Goal: Task Accomplishment & Management: Complete application form

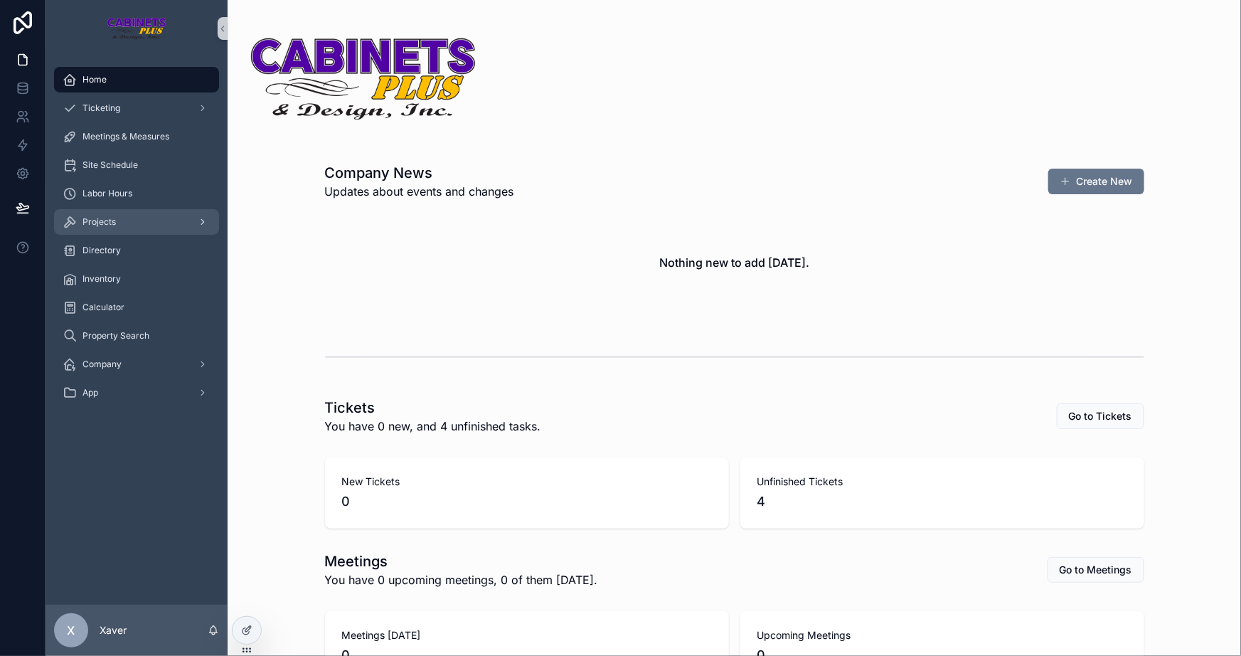
click at [157, 225] on div "Projects" at bounding box center [137, 222] width 148 height 23
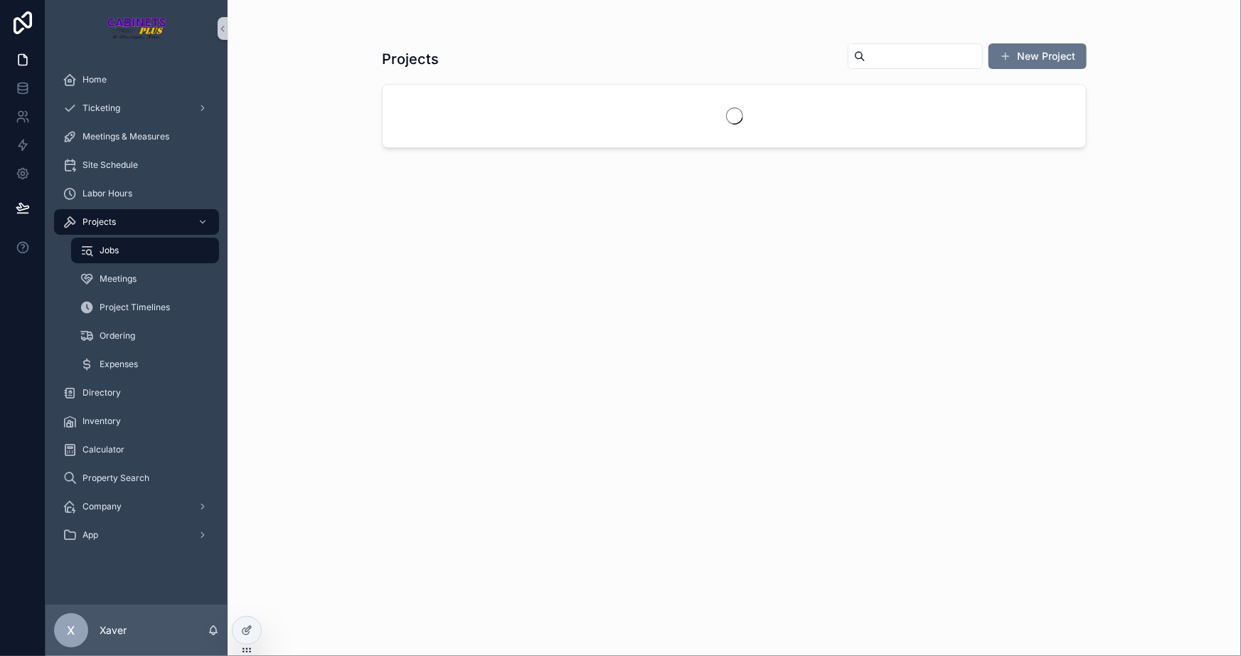
click at [1024, 55] on button "New Project" at bounding box center [1038, 56] width 98 height 26
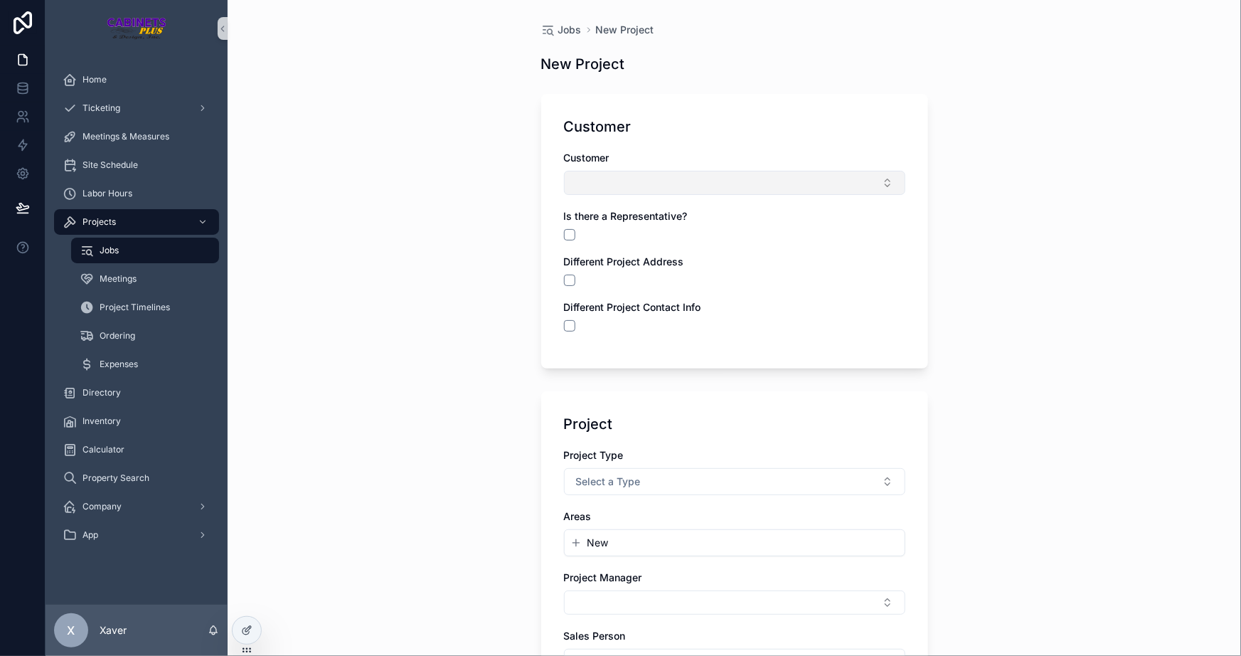
click at [605, 176] on button "Select Button" at bounding box center [734, 183] width 341 height 24
click at [595, 238] on span "New" at bounding box center [592, 238] width 21 height 14
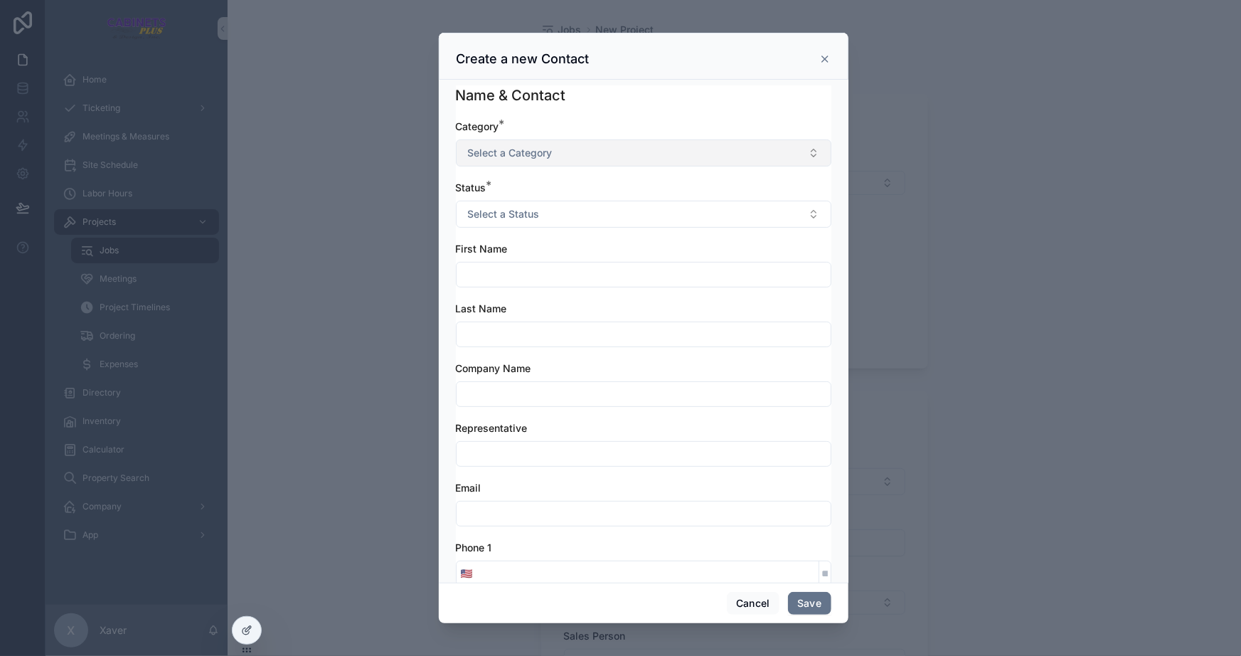
click at [547, 149] on span "Select a Category" at bounding box center [510, 153] width 85 height 14
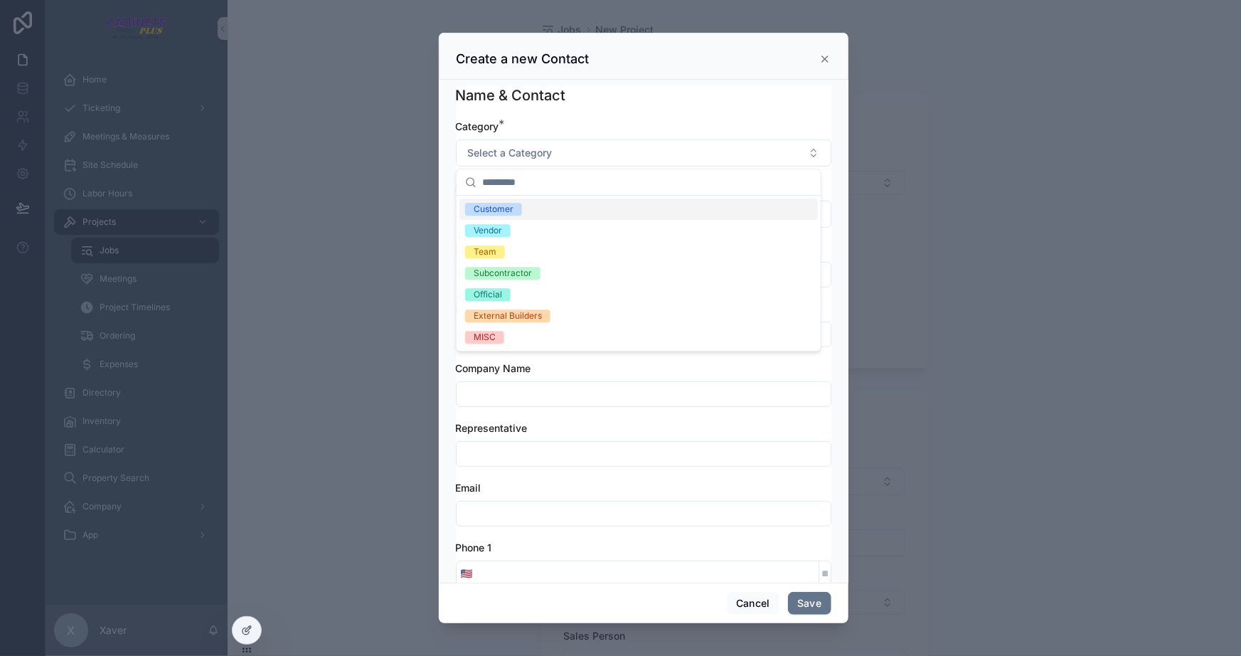
click at [493, 199] on div "Customer" at bounding box center [639, 208] width 359 height 21
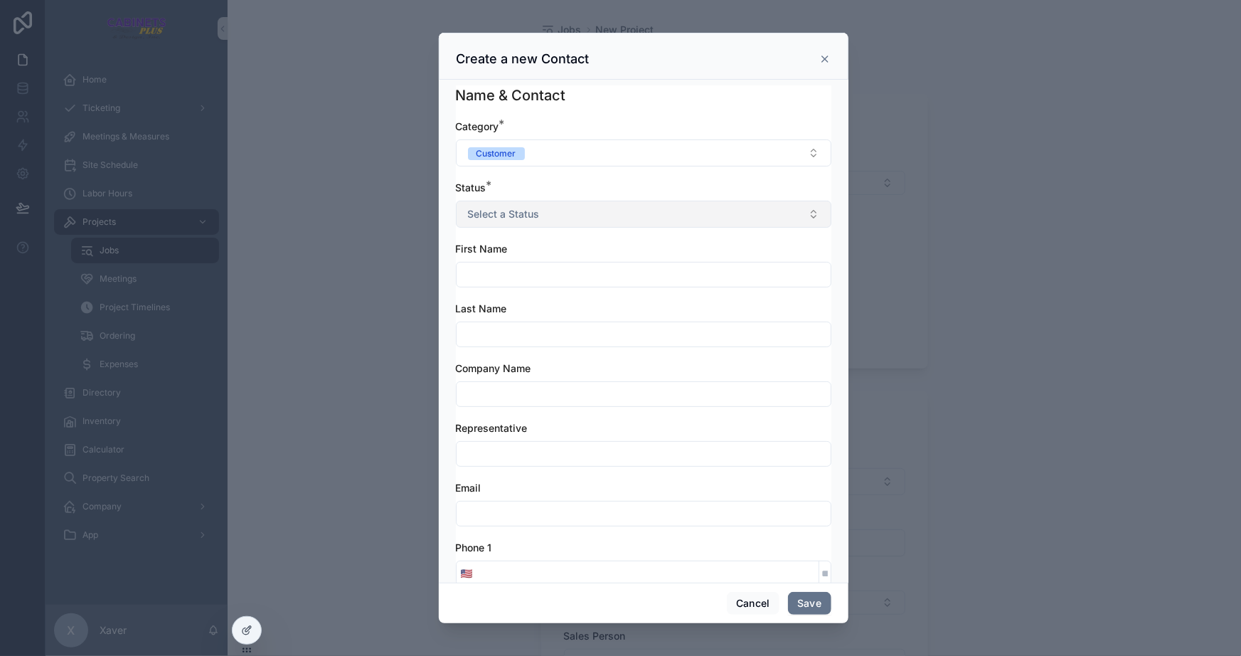
click at [494, 201] on button "Select a Status" at bounding box center [644, 214] width 376 height 27
click at [482, 272] on div "Active" at bounding box center [487, 271] width 26 height 13
click at [498, 265] on input "scrollable content" at bounding box center [644, 275] width 374 height 20
type input "*******"
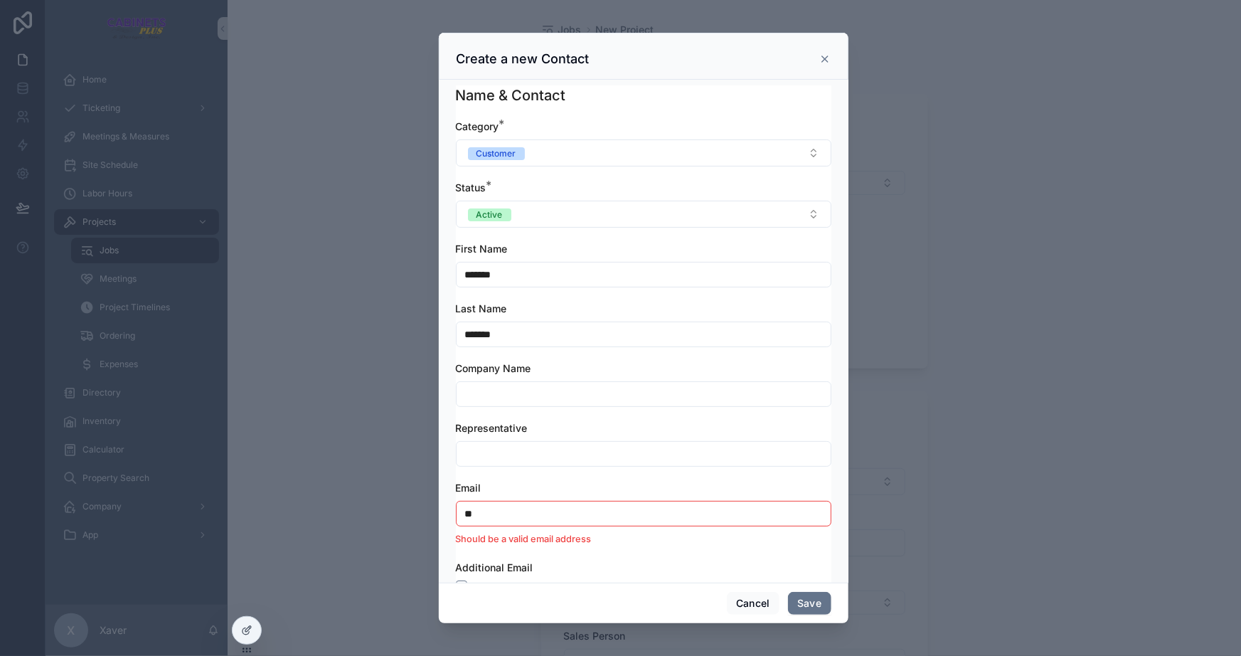
type input "*"
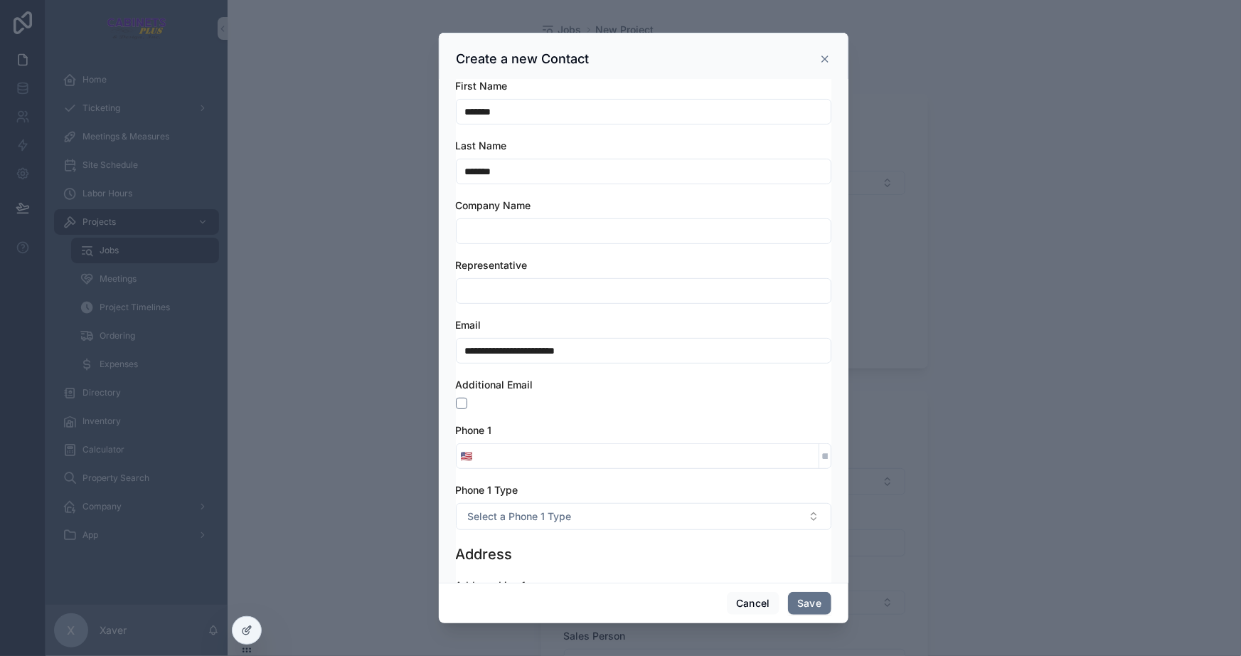
scroll to position [194, 0]
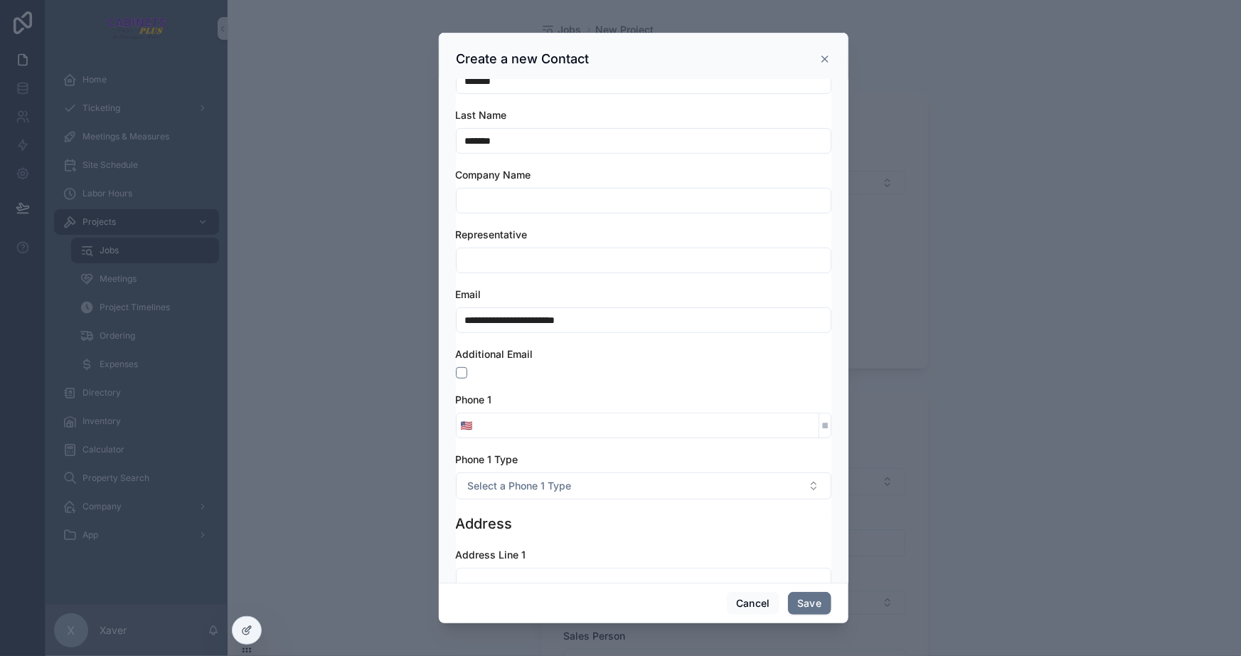
type input "**********"
click at [490, 427] on input "scrollable content" at bounding box center [647, 425] width 341 height 20
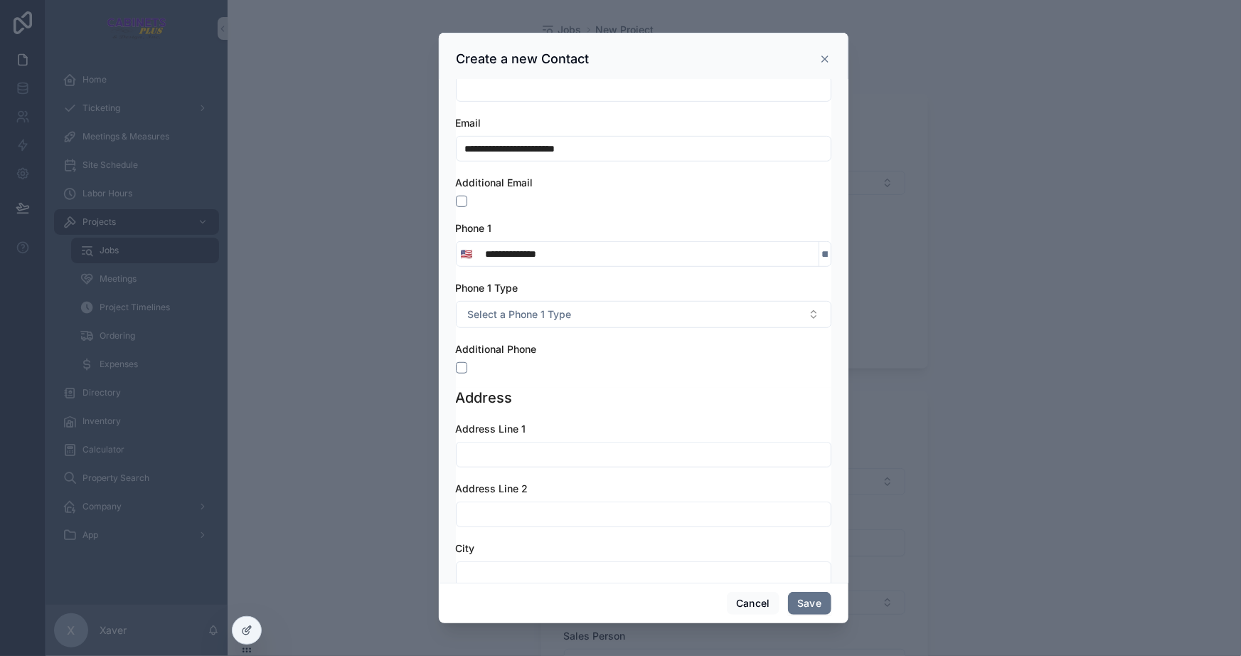
scroll to position [388, 0]
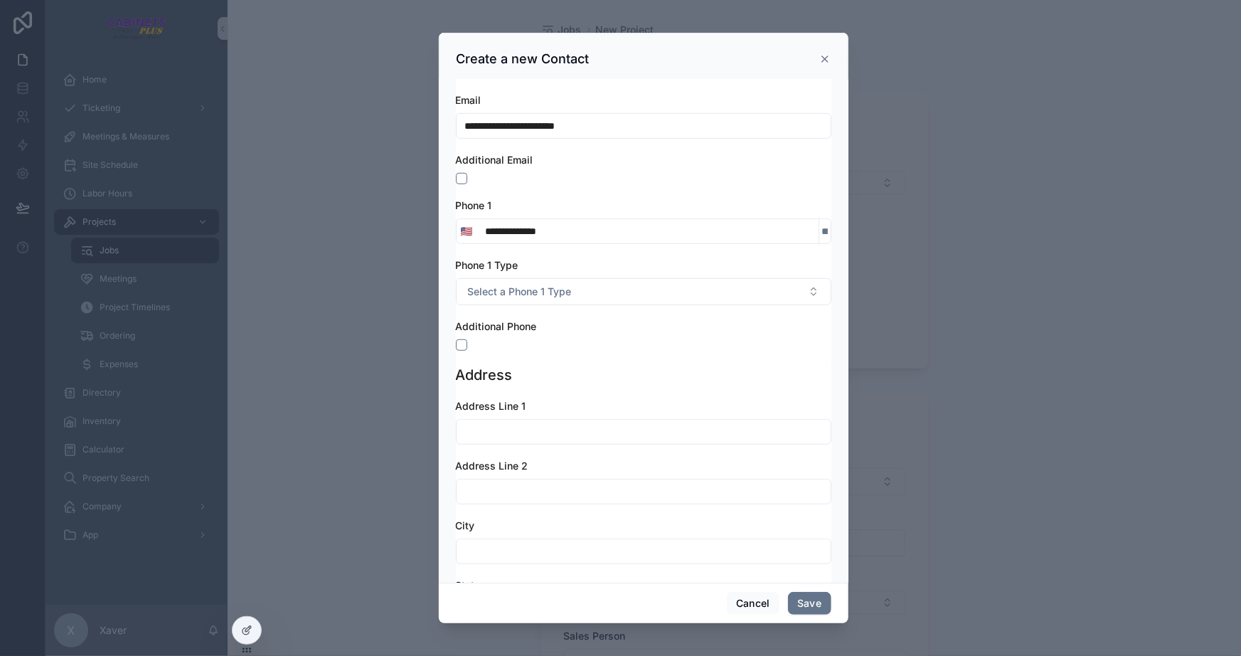
type input "**********"
click at [551, 427] on input "scrollable content" at bounding box center [644, 432] width 374 height 20
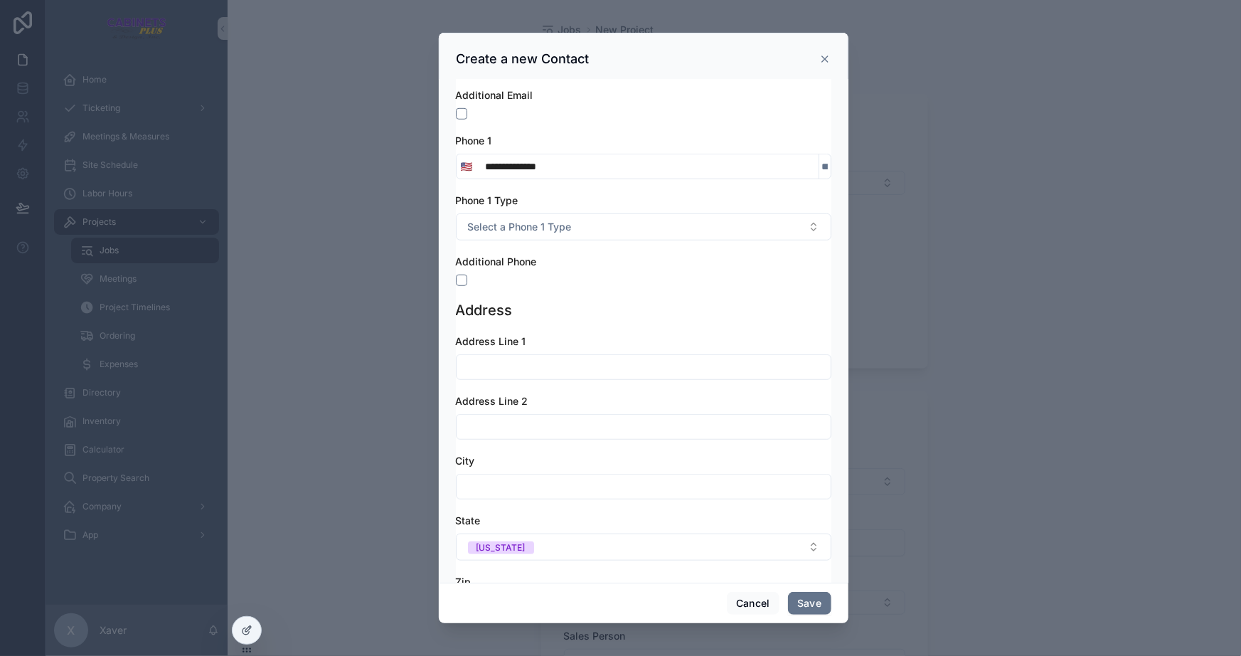
scroll to position [517, 0]
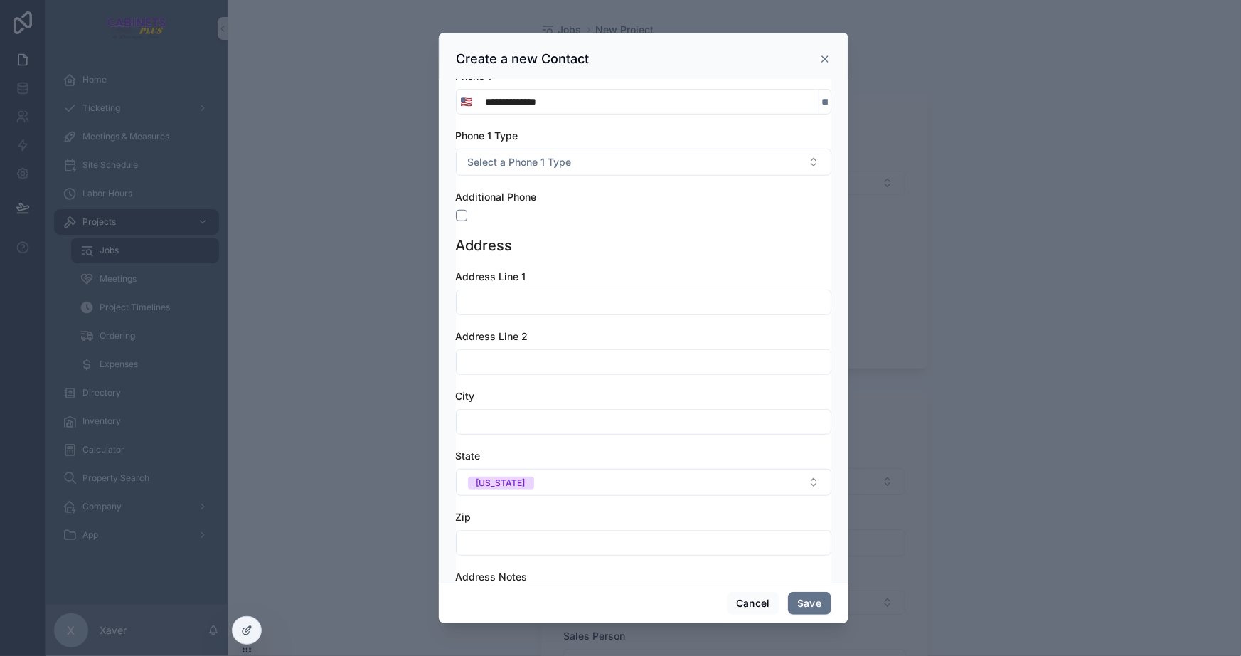
click at [591, 298] on input "scrollable content" at bounding box center [644, 302] width 374 height 20
click at [593, 299] on input "scrollable content" at bounding box center [644, 302] width 374 height 20
type input "**********"
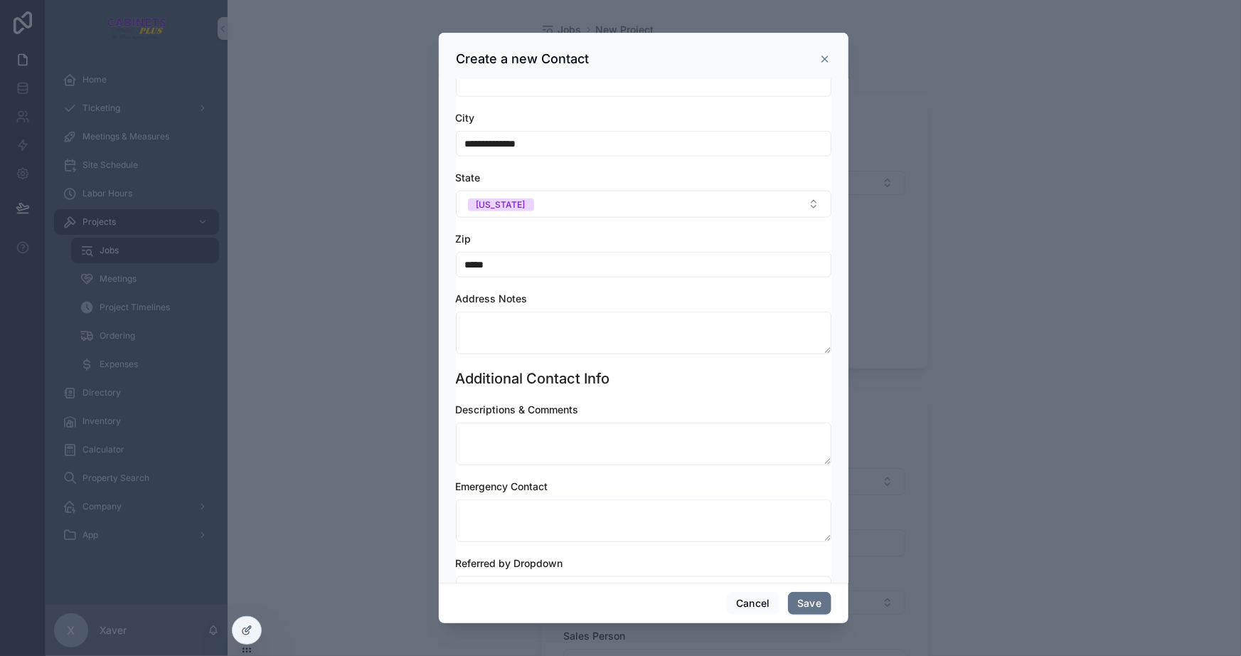
scroll to position [578, 0]
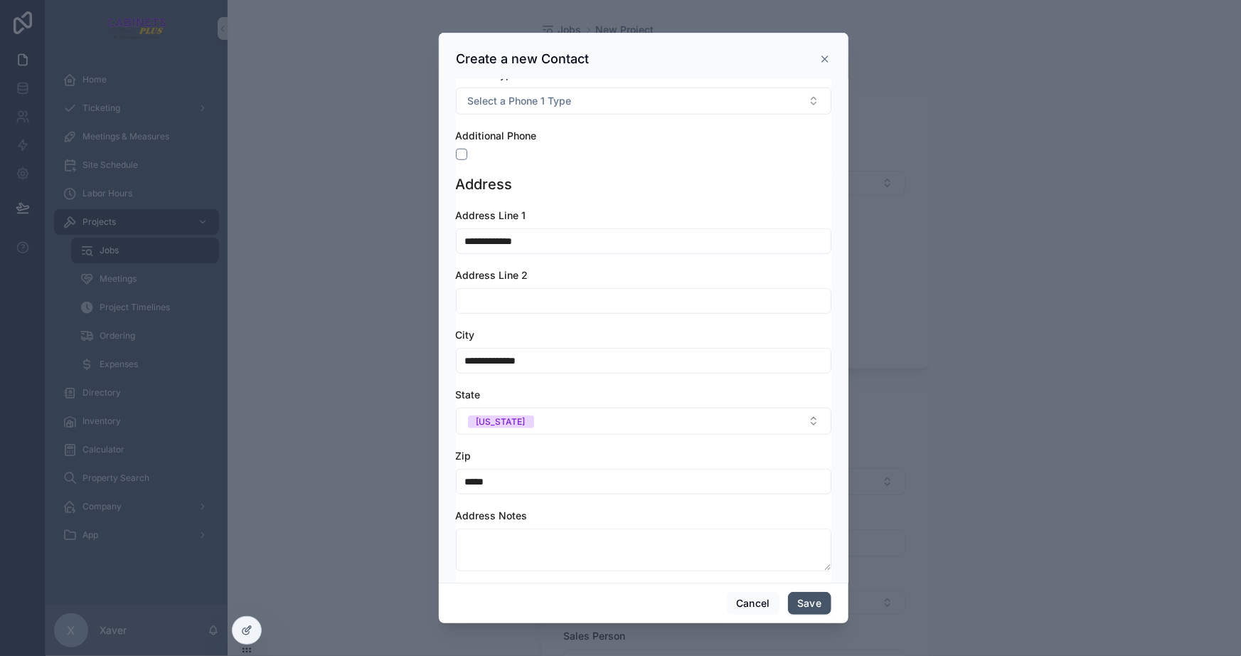
type input "*****"
click at [815, 595] on button "Save" at bounding box center [809, 603] width 43 height 23
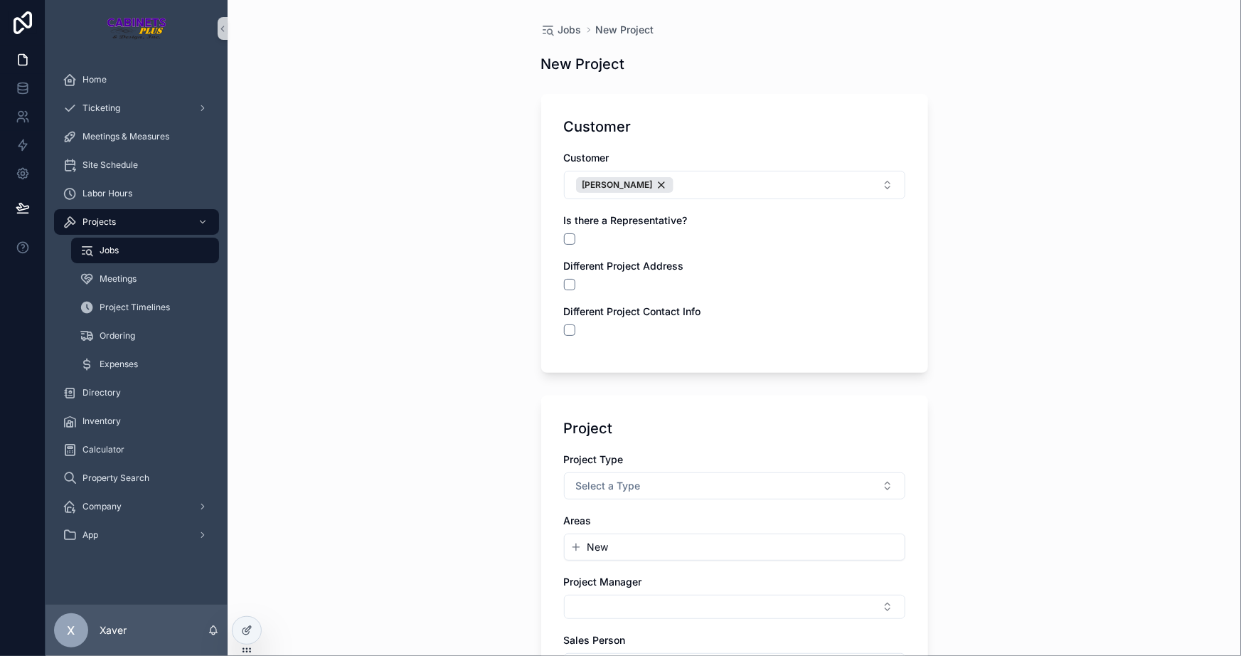
click at [1056, 285] on div "Jobs New Project New Project Customer Customer Breanna Spilker Is there a Repre…" at bounding box center [735, 328] width 1014 height 656
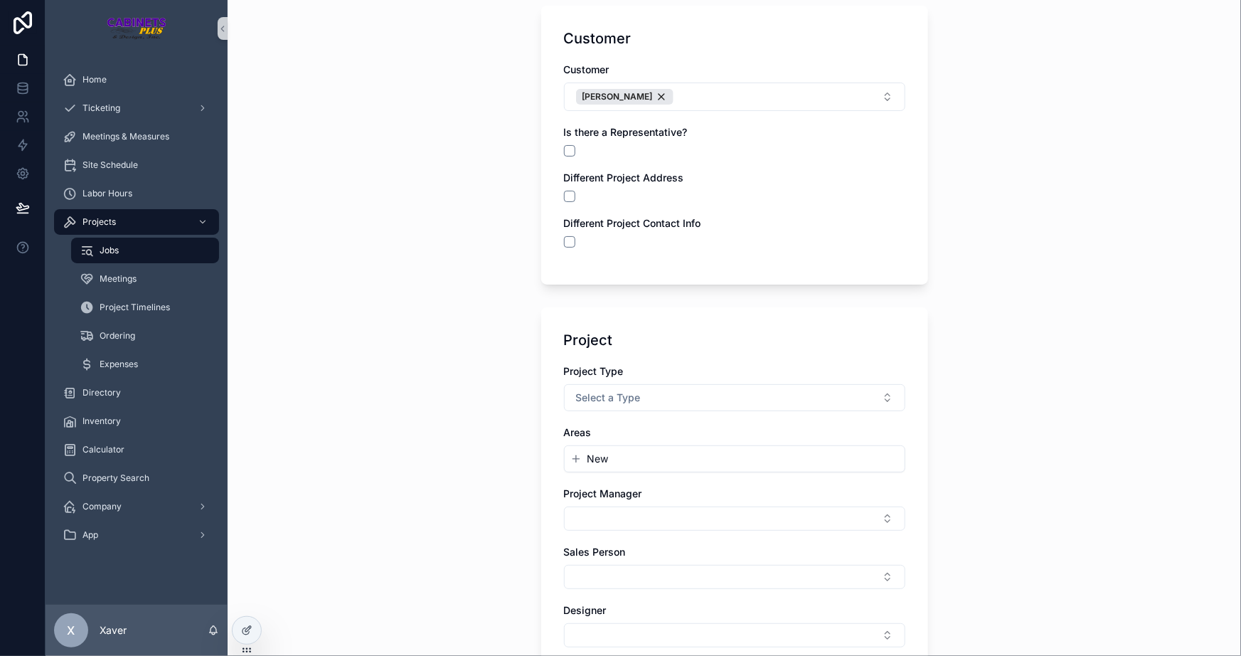
scroll to position [129, 0]
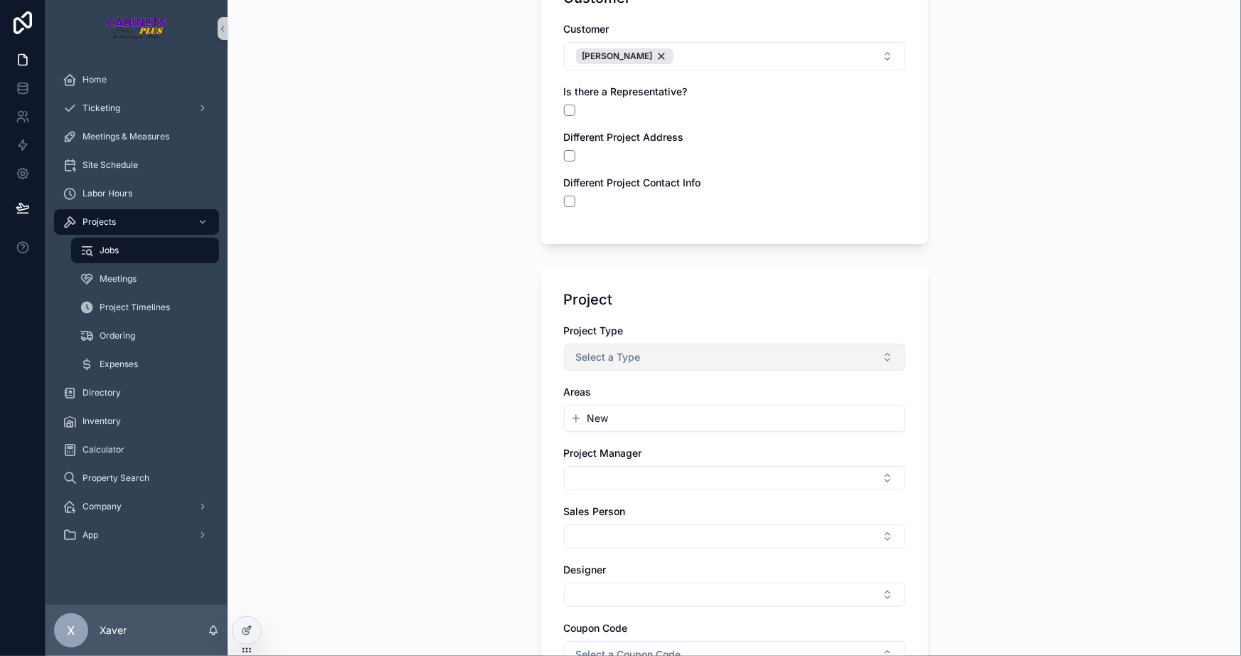
click at [640, 347] on button "Select a Type" at bounding box center [734, 357] width 341 height 27
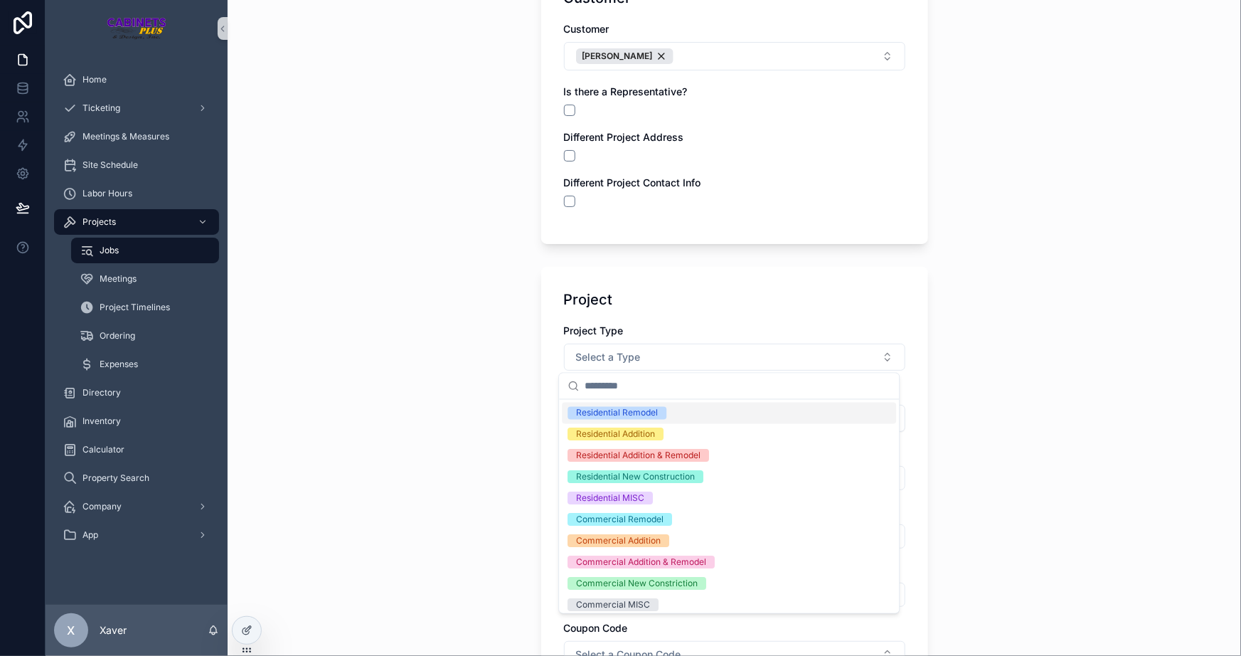
click at [577, 415] on div "Residential Remodel" at bounding box center [617, 413] width 82 height 13
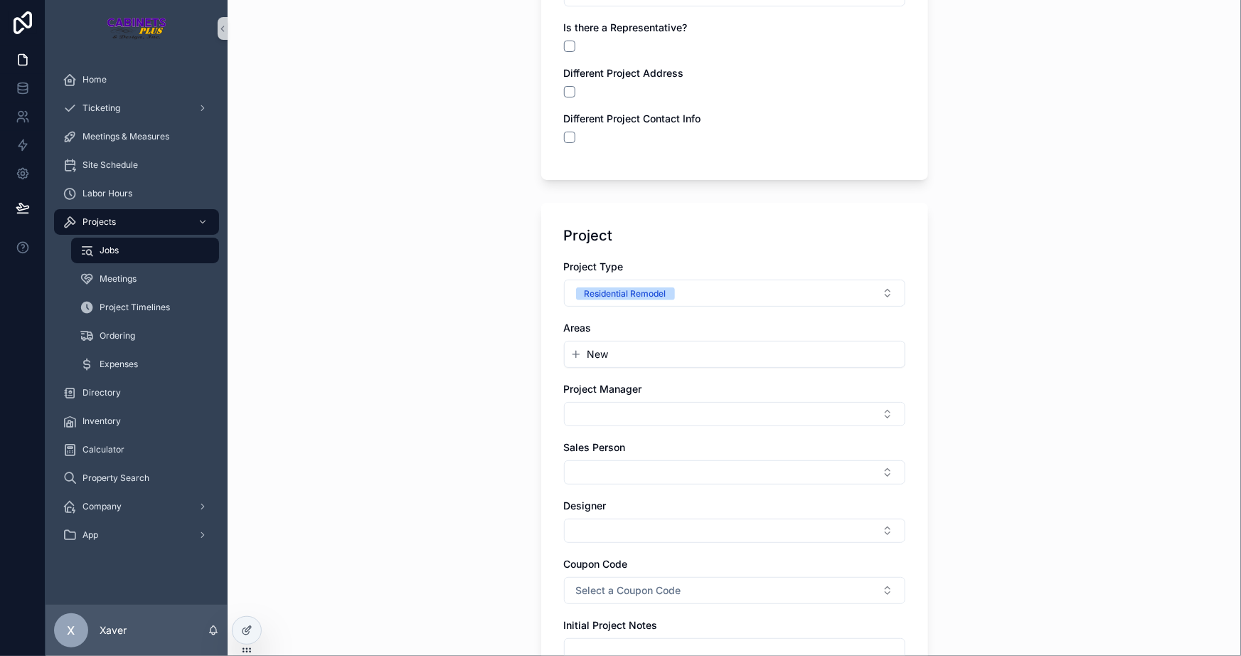
scroll to position [194, 0]
click at [578, 406] on button "Select Button" at bounding box center [734, 413] width 341 height 24
click at [590, 466] on span "[PERSON_NAME]" at bounding box center [609, 468] width 82 height 14
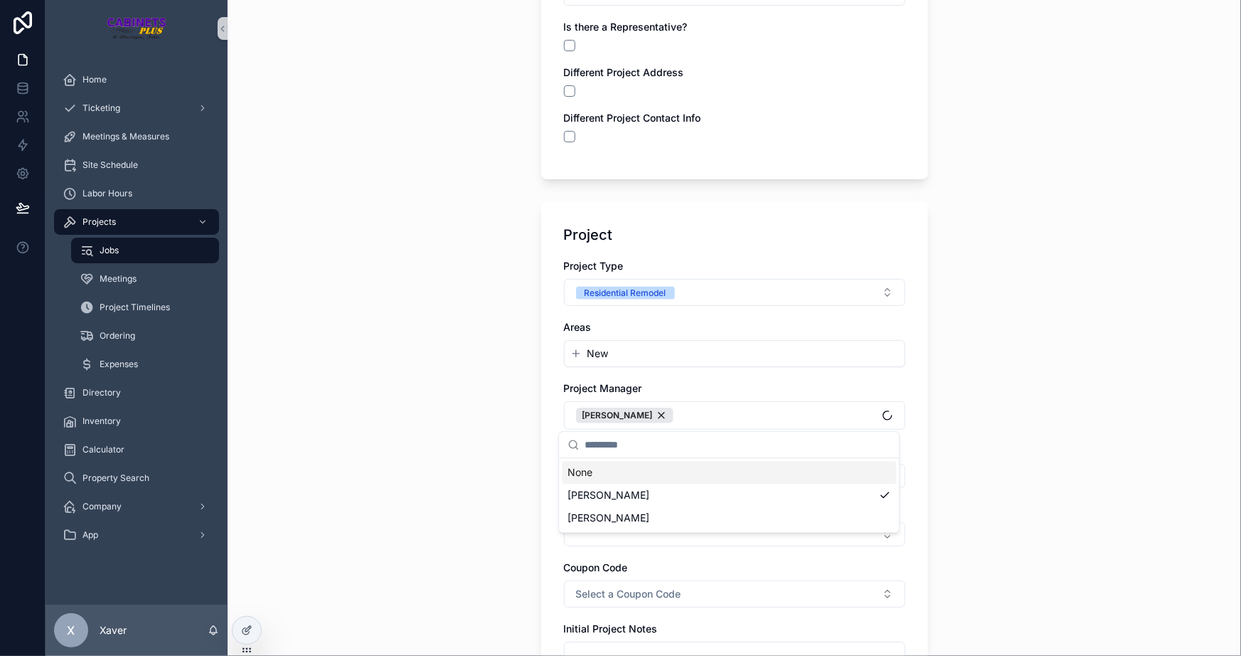
click at [541, 412] on div "Project Project Type Residential Remodel Areas New Project Manager Jamie Sales …" at bounding box center [734, 461] width 387 height 519
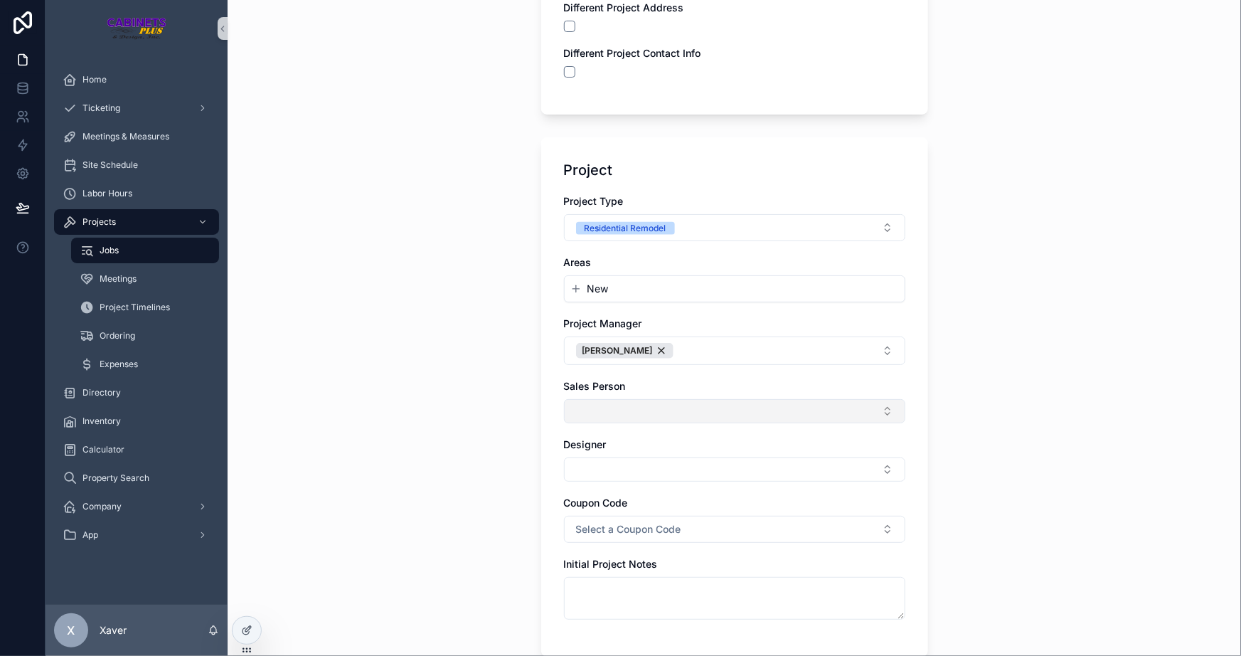
click at [607, 406] on button "Select Button" at bounding box center [734, 411] width 341 height 24
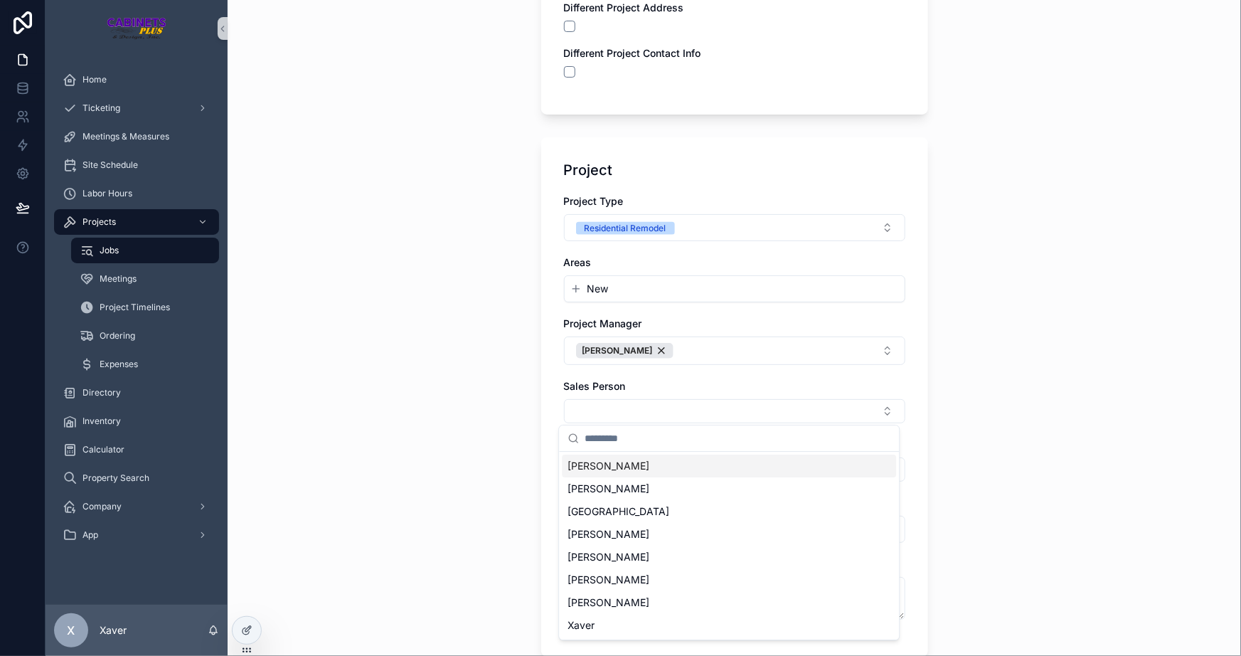
click at [544, 386] on div "Project Project Type Residential Remodel Areas New Project Manager Jamie Sales …" at bounding box center [734, 396] width 387 height 519
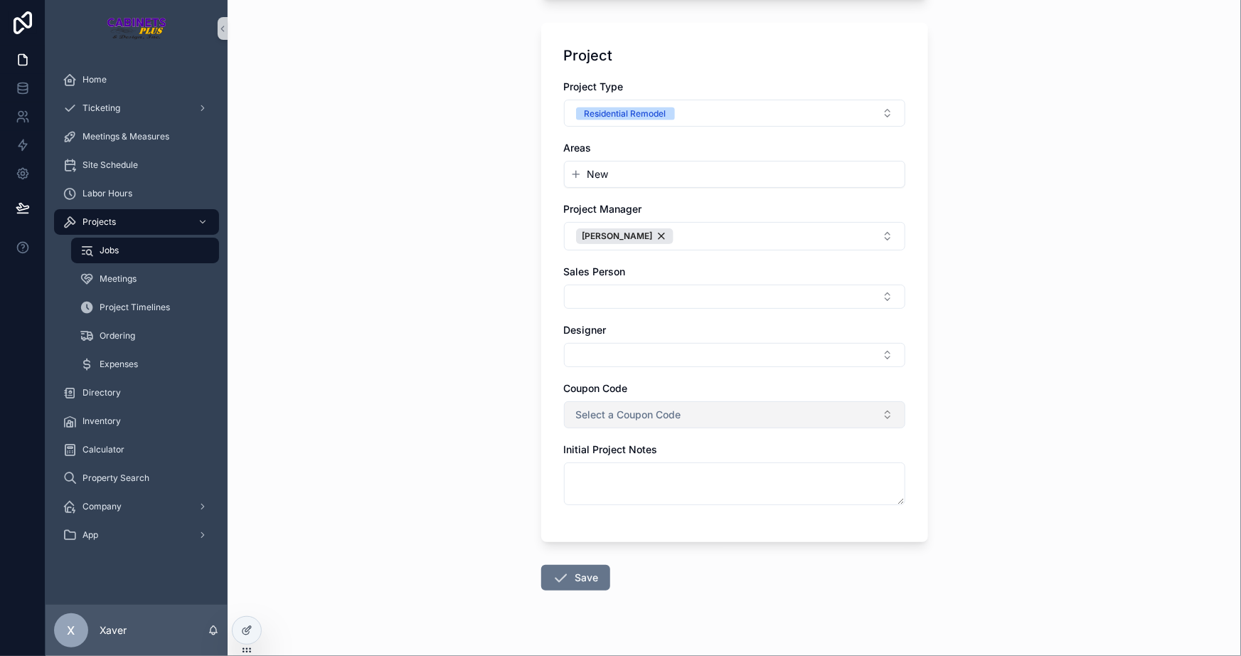
scroll to position [388, 0]
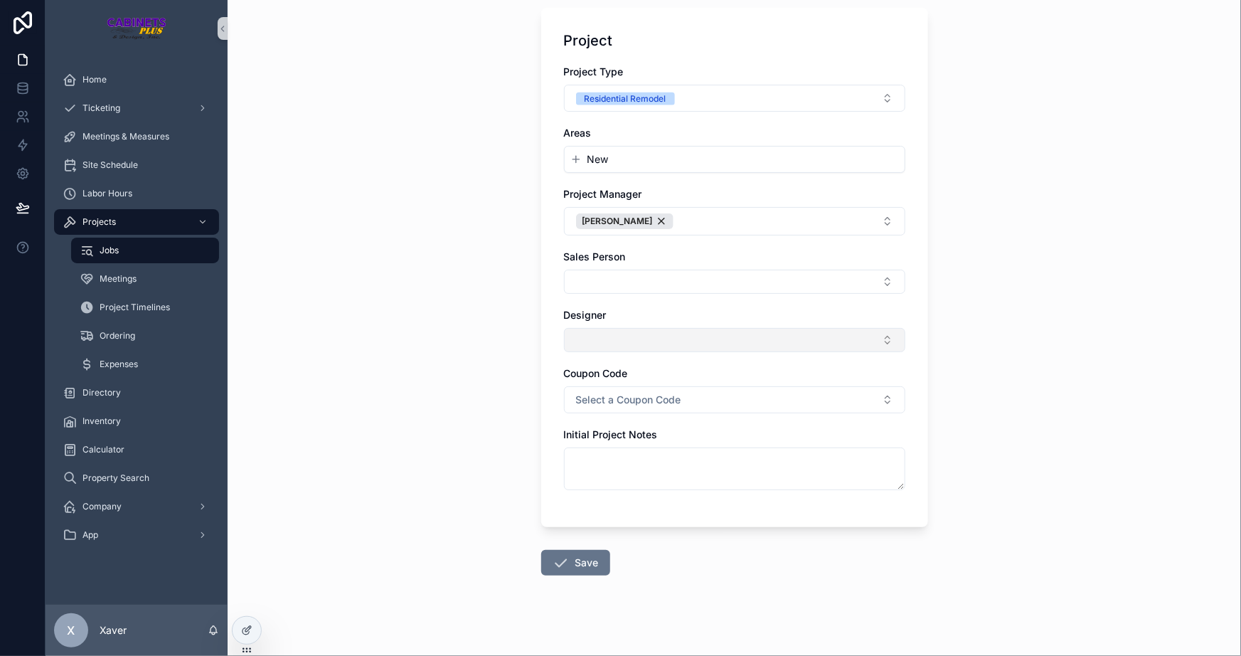
click at [624, 334] on button "Select Button" at bounding box center [734, 340] width 341 height 24
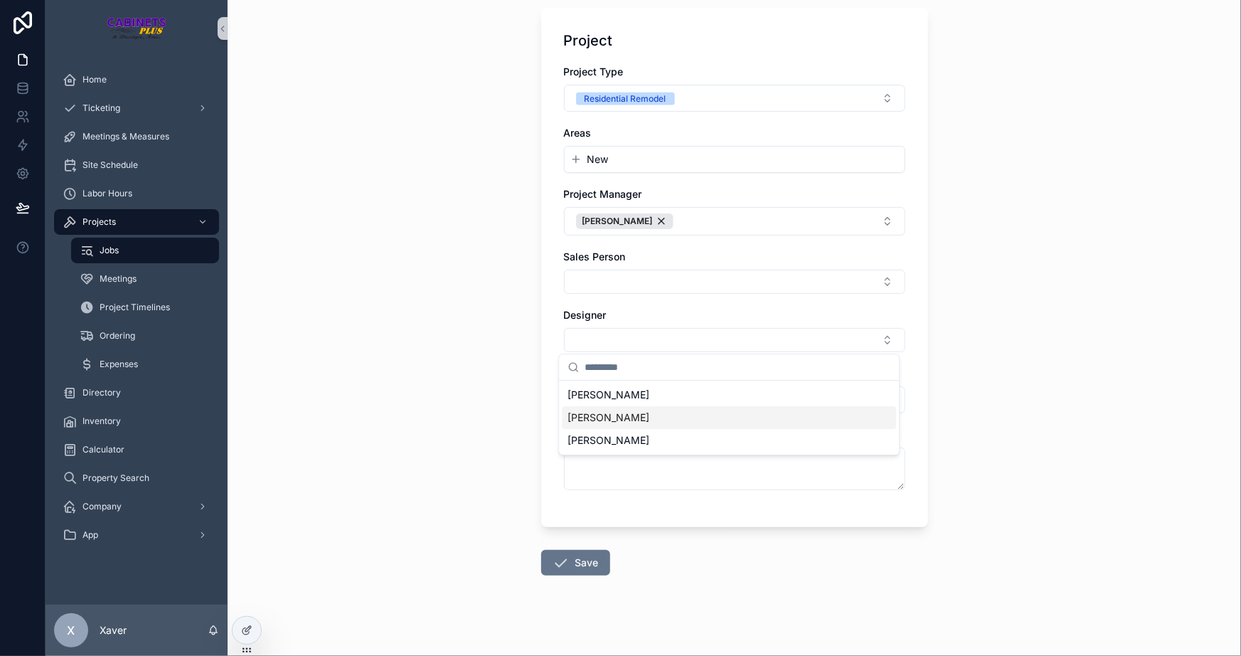
click at [585, 415] on span "[PERSON_NAME]" at bounding box center [609, 417] width 82 height 14
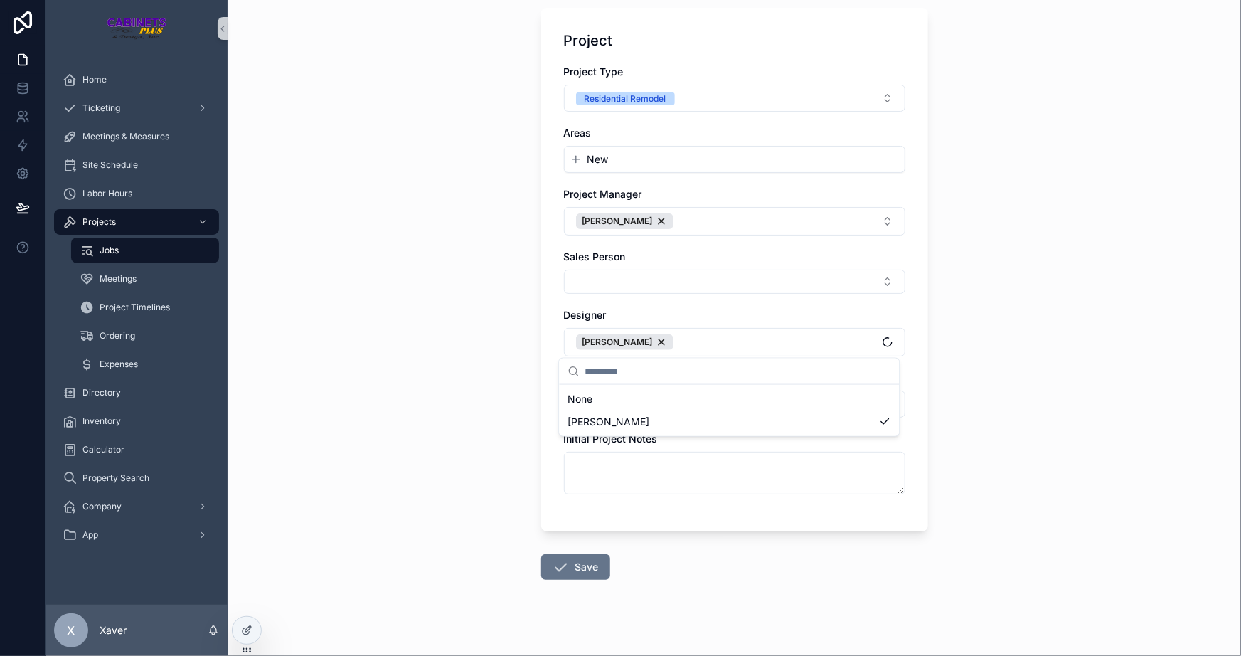
click at [488, 351] on div "Jobs New Project New Project Customer Customer Breanna Spilker Is there a Repre…" at bounding box center [735, 328] width 1014 height 656
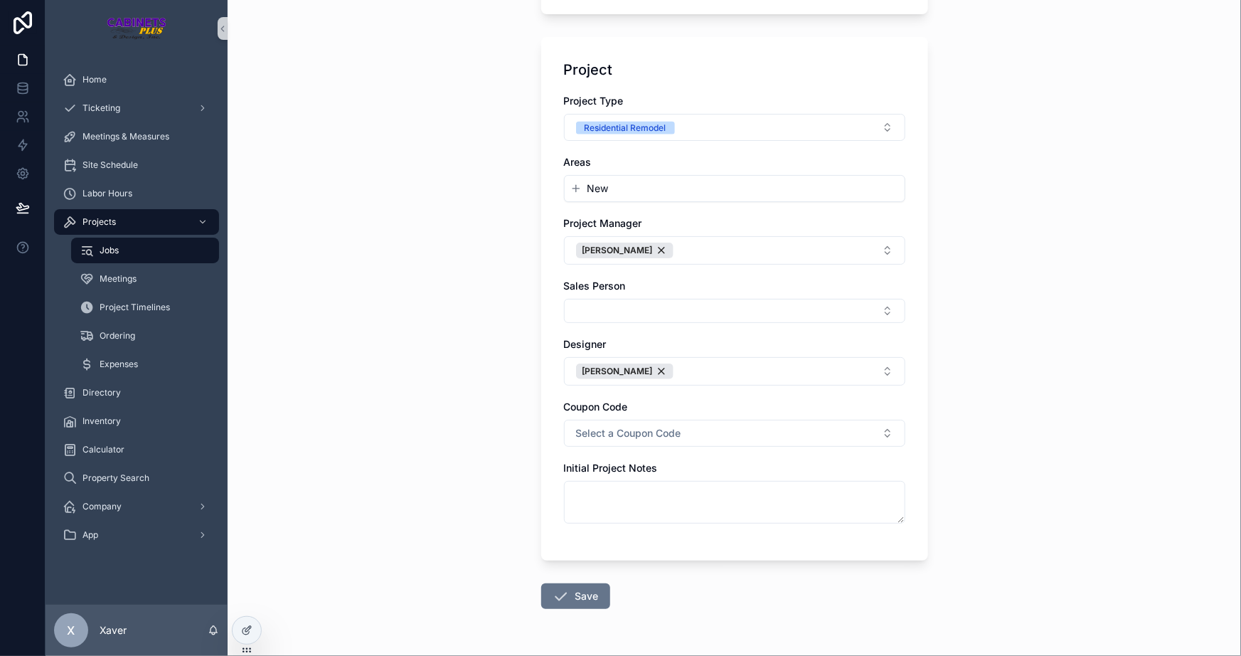
scroll to position [336, 0]
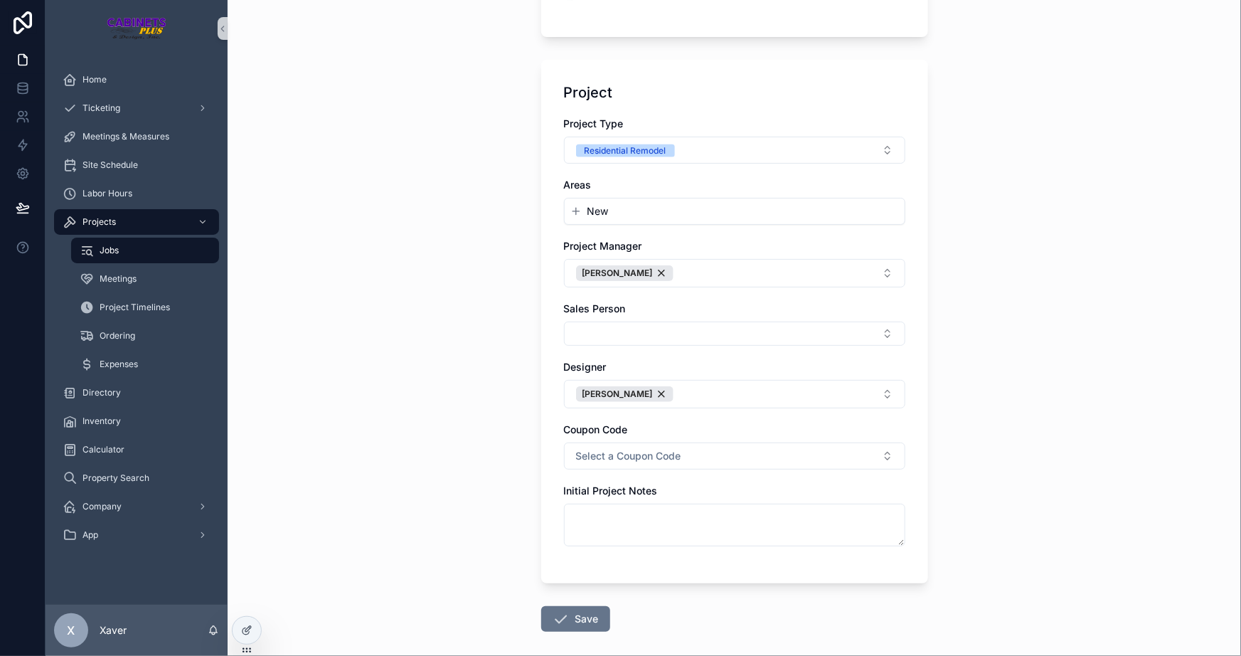
click at [458, 334] on div "Jobs New Project New Project Customer Customer Breanna Spilker Is there a Repre…" at bounding box center [735, 328] width 1014 height 656
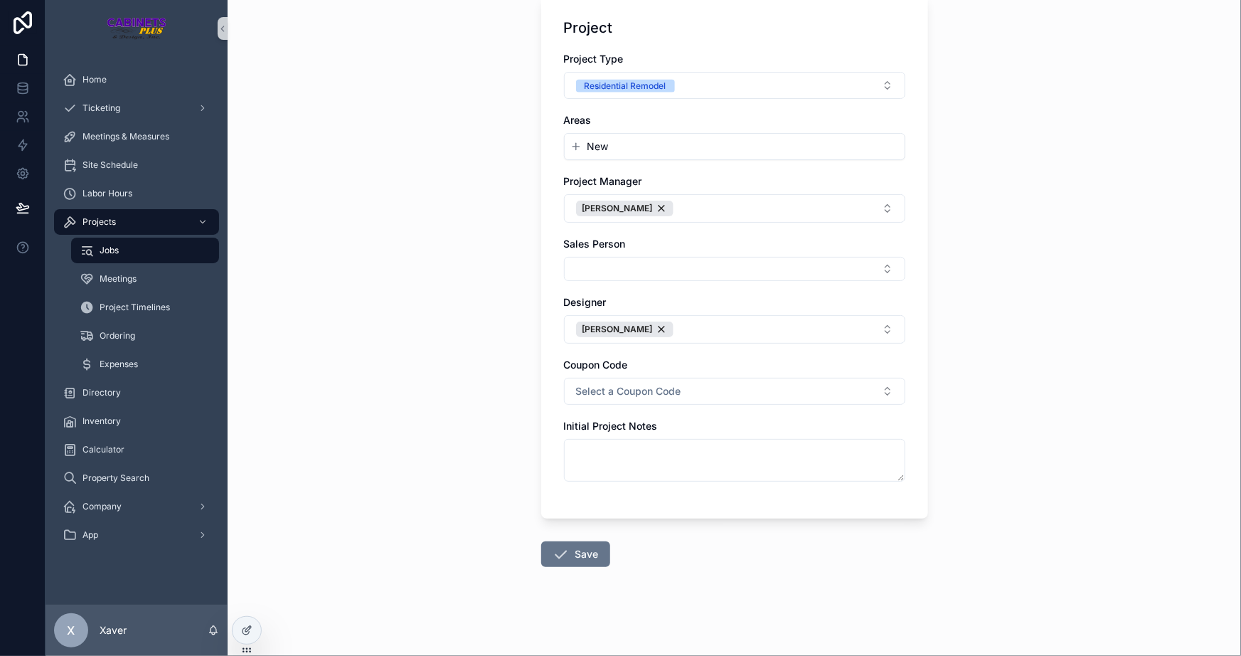
drag, startPoint x: 477, startPoint y: 240, endPoint x: 477, endPoint y: 249, distance: 8.5
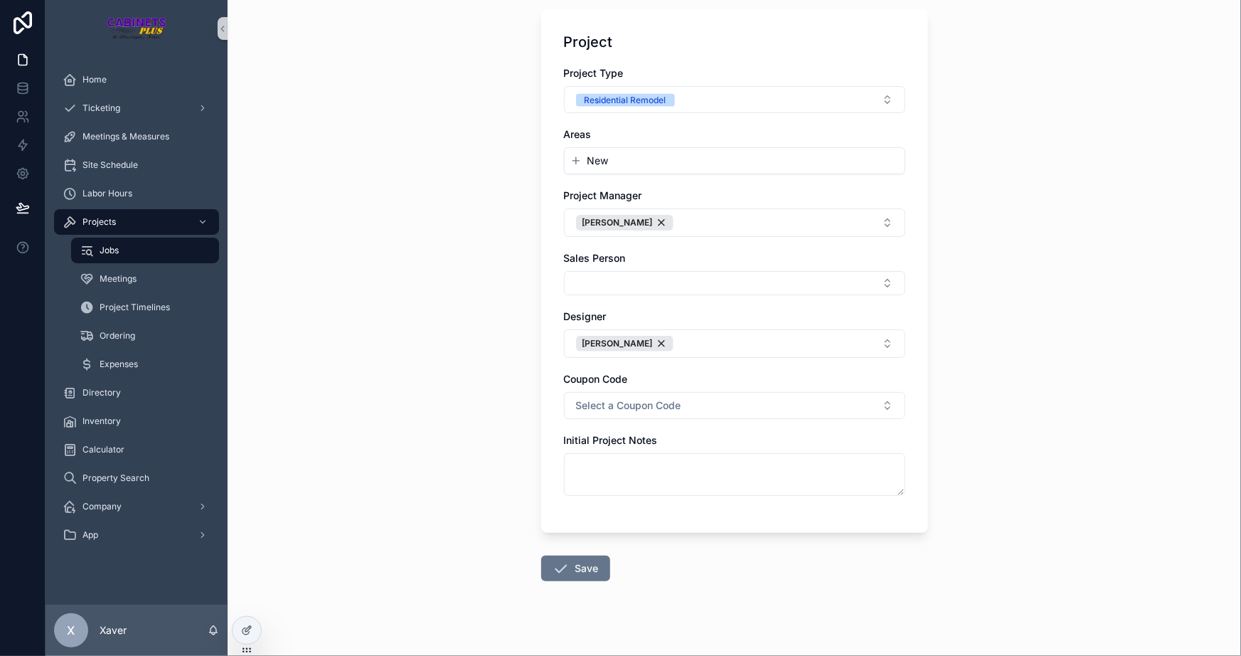
scroll to position [384, 0]
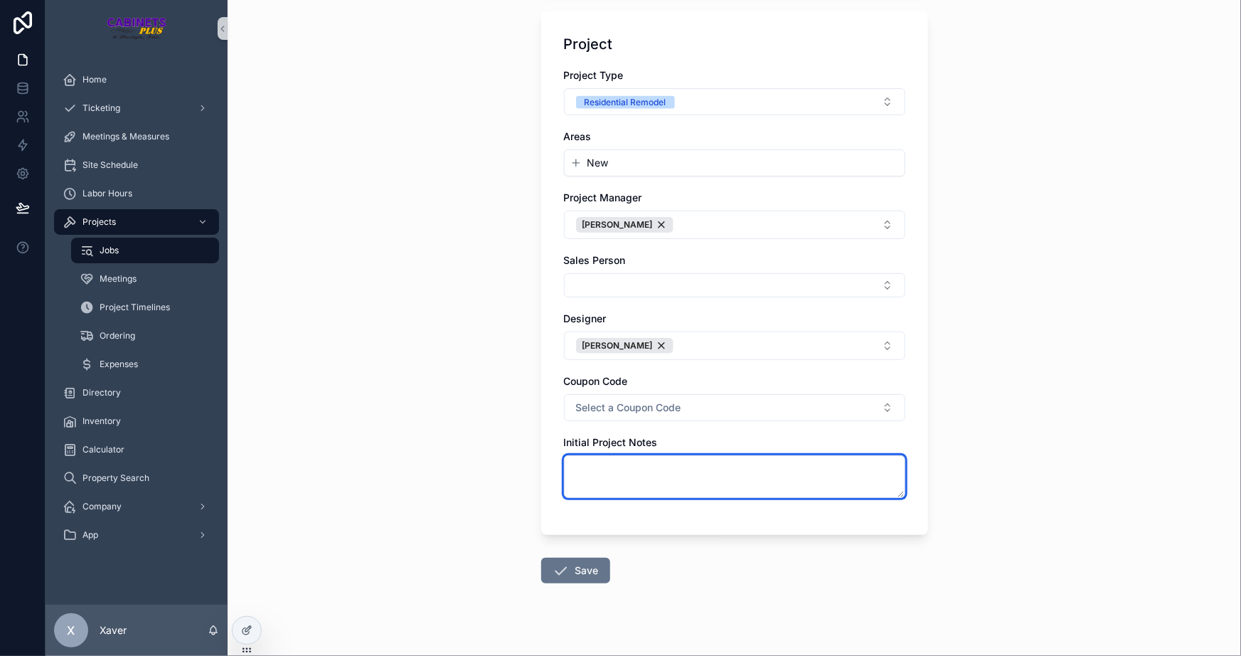
click at [651, 472] on textarea "scrollable content" at bounding box center [734, 476] width 341 height 43
drag, startPoint x: 893, startPoint y: 493, endPoint x: 882, endPoint y: 454, distance: 40.6
click at [882, 455] on textarea "scrollable content" at bounding box center [734, 476] width 341 height 43
click at [845, 468] on textarea "scrollable content" at bounding box center [734, 476] width 341 height 43
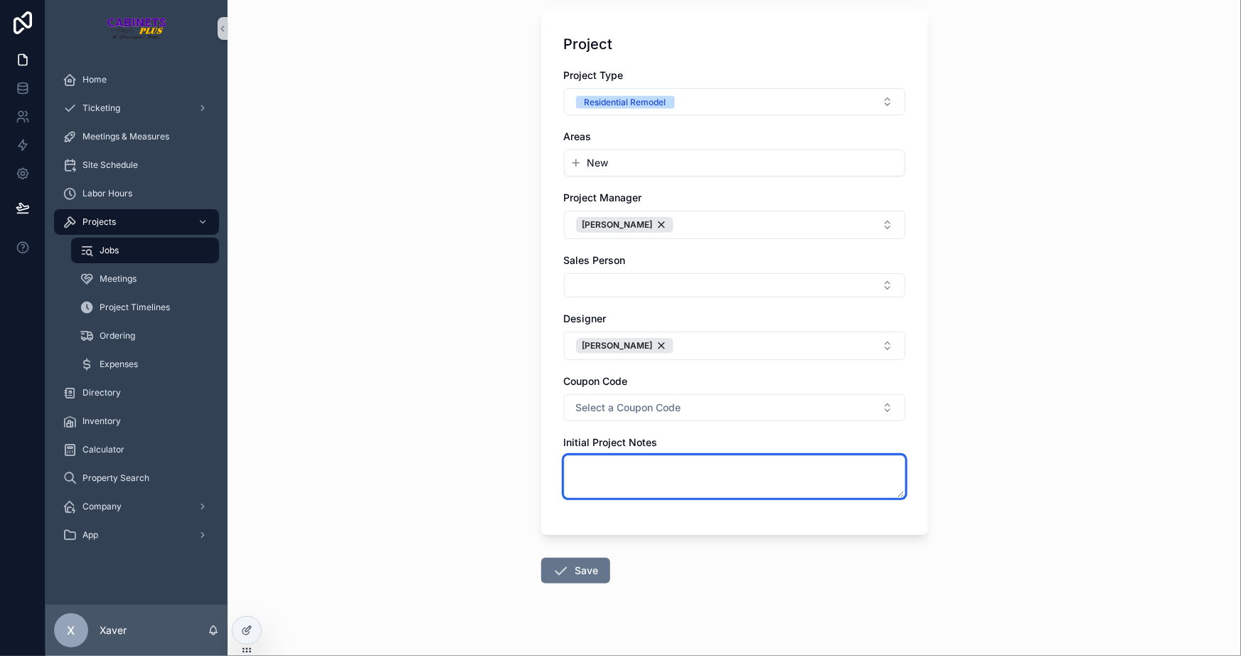
click at [845, 468] on textarea "scrollable content" at bounding box center [734, 476] width 341 height 43
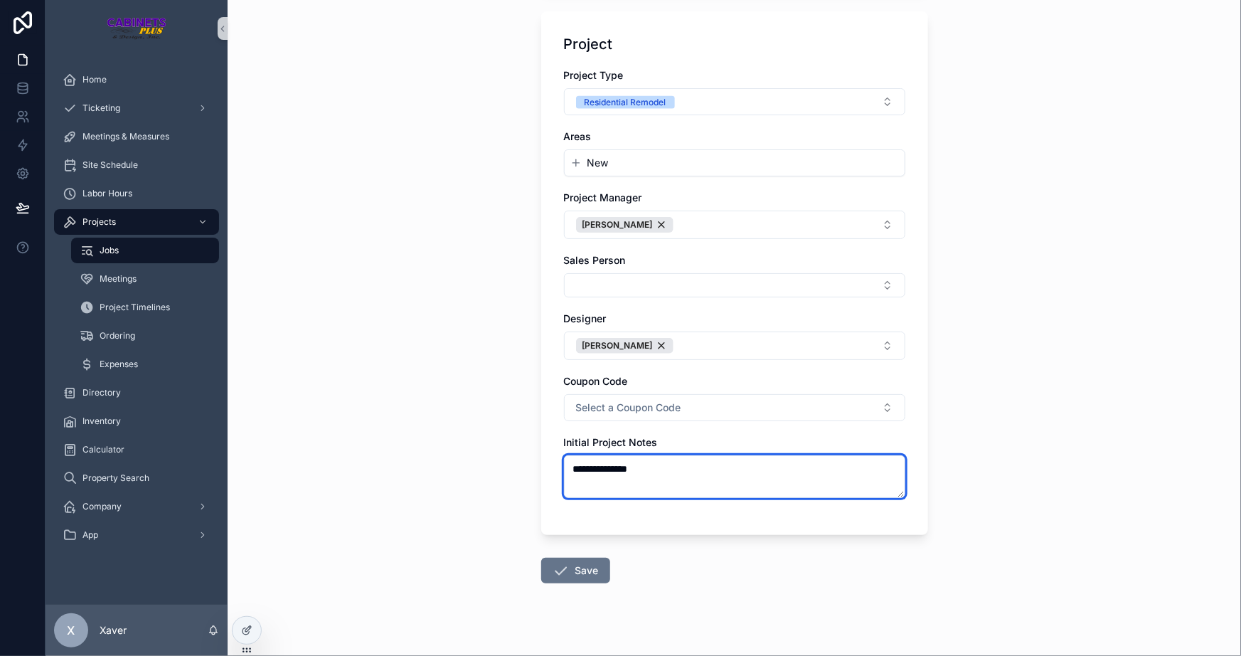
type textarea "**********"
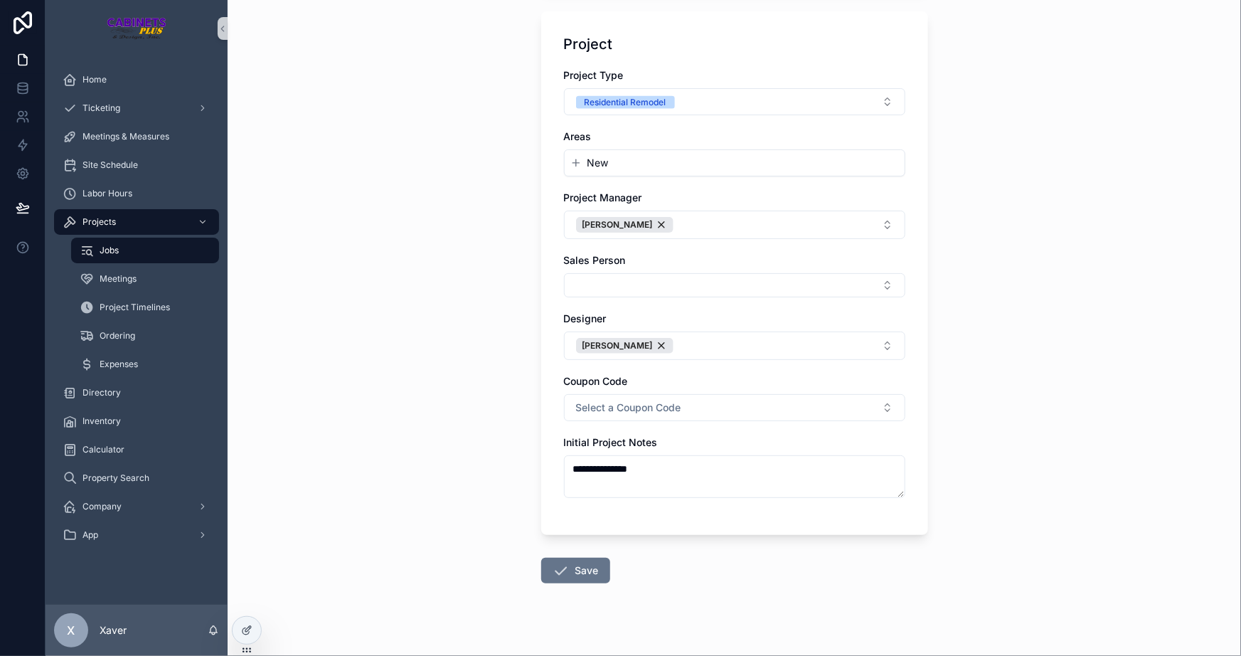
click at [804, 513] on div "**********" at bounding box center [734, 273] width 387 height 524
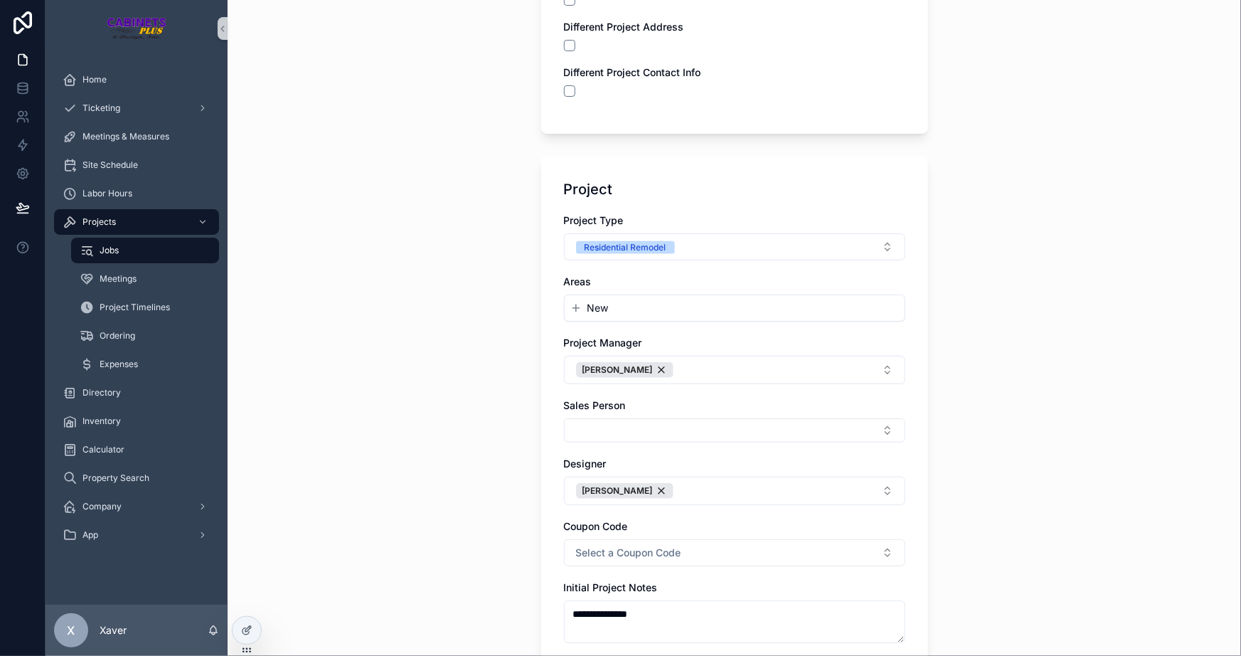
scroll to position [401, 0]
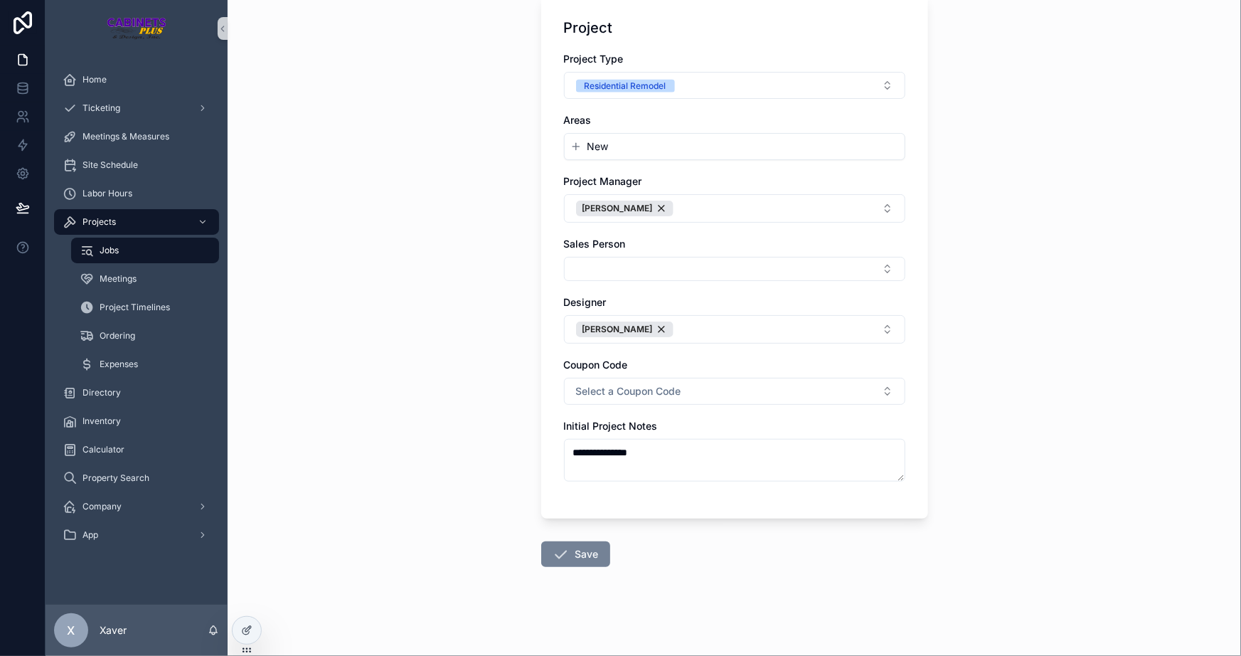
click at [556, 558] on icon "scrollable content" at bounding box center [561, 554] width 17 height 17
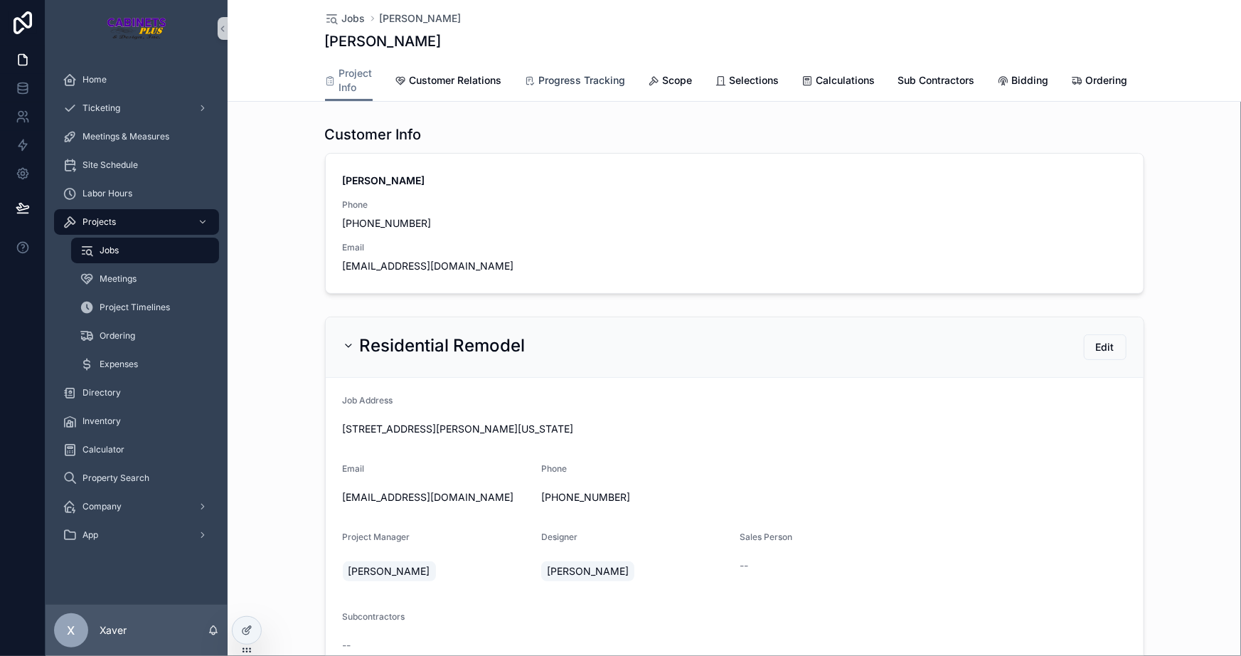
click at [575, 73] on span "Progress Tracking" at bounding box center [582, 80] width 87 height 14
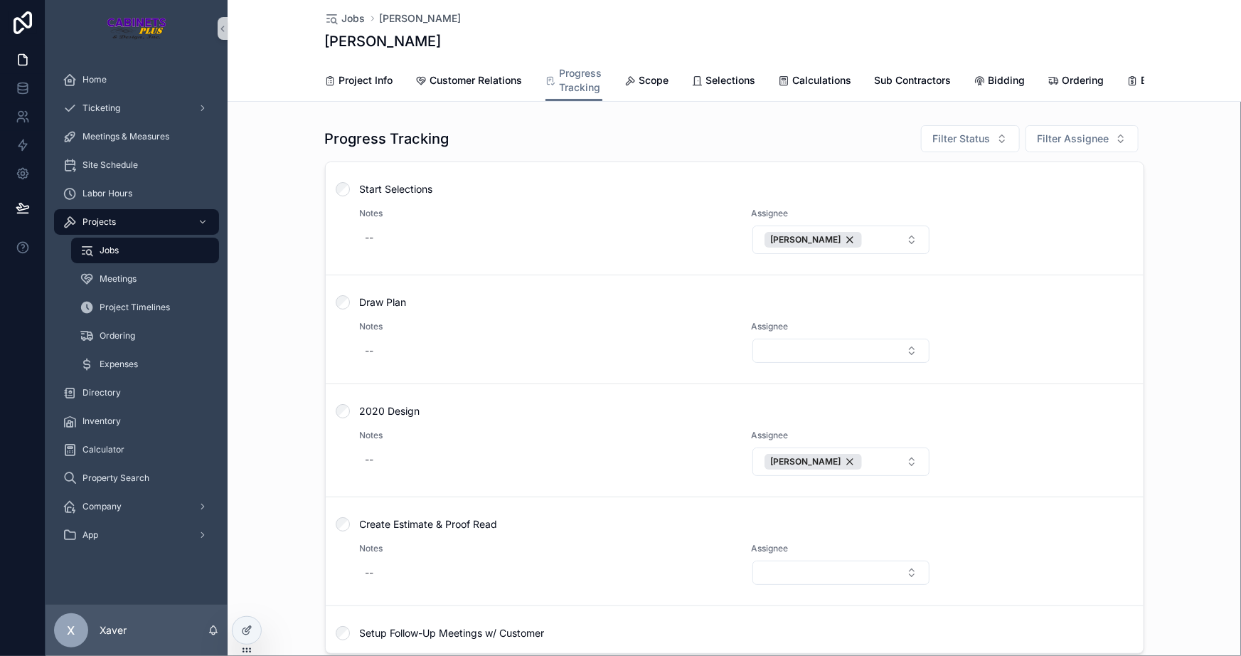
click at [260, 264] on div "Progress Tracking Filter Status Filter Assignee Start Selections Notes -- Assig…" at bounding box center [735, 389] width 1014 height 541
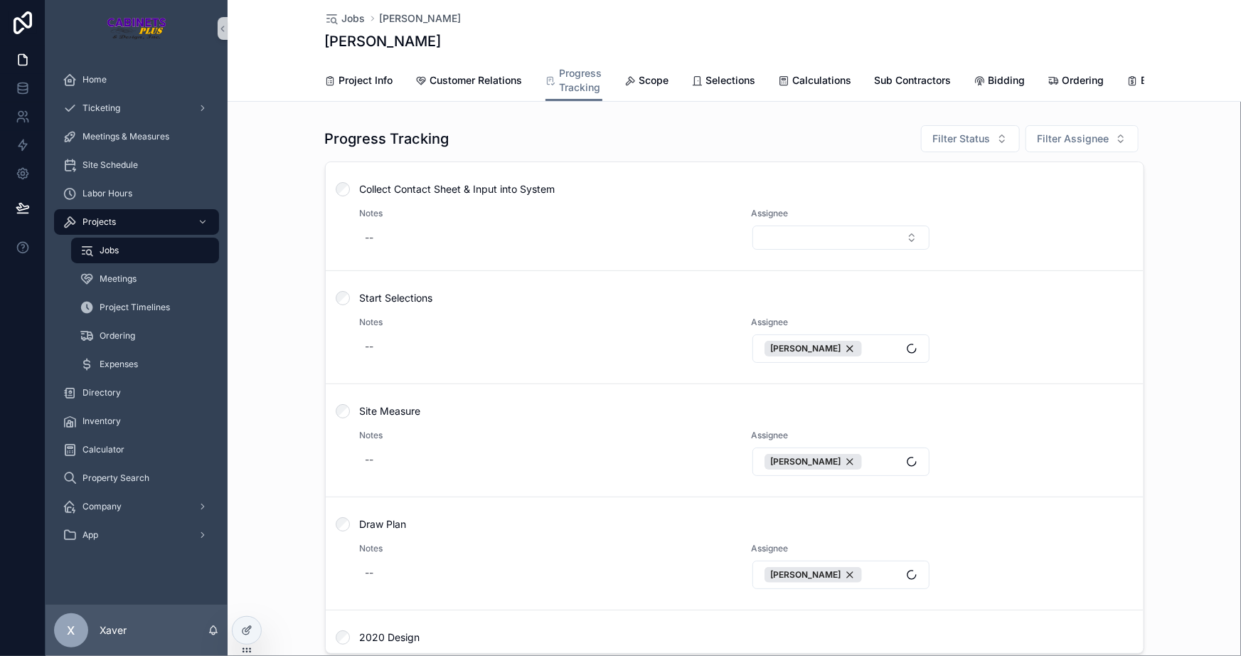
click at [281, 254] on div "Progress Tracking Filter Status Filter Assignee Collect Contact Sheet & Input i…" at bounding box center [735, 389] width 1014 height 541
click at [279, 208] on div "Progress Tracking Filter Status Filter Assignee Collect Contact Sheet & Input i…" at bounding box center [735, 389] width 1014 height 541
click at [302, 270] on div "Progress Tracking Filter Status Filter Assignee Collect Contact Sheet & Input i…" at bounding box center [735, 389] width 1014 height 541
click at [134, 76] on div "Home" at bounding box center [137, 79] width 148 height 23
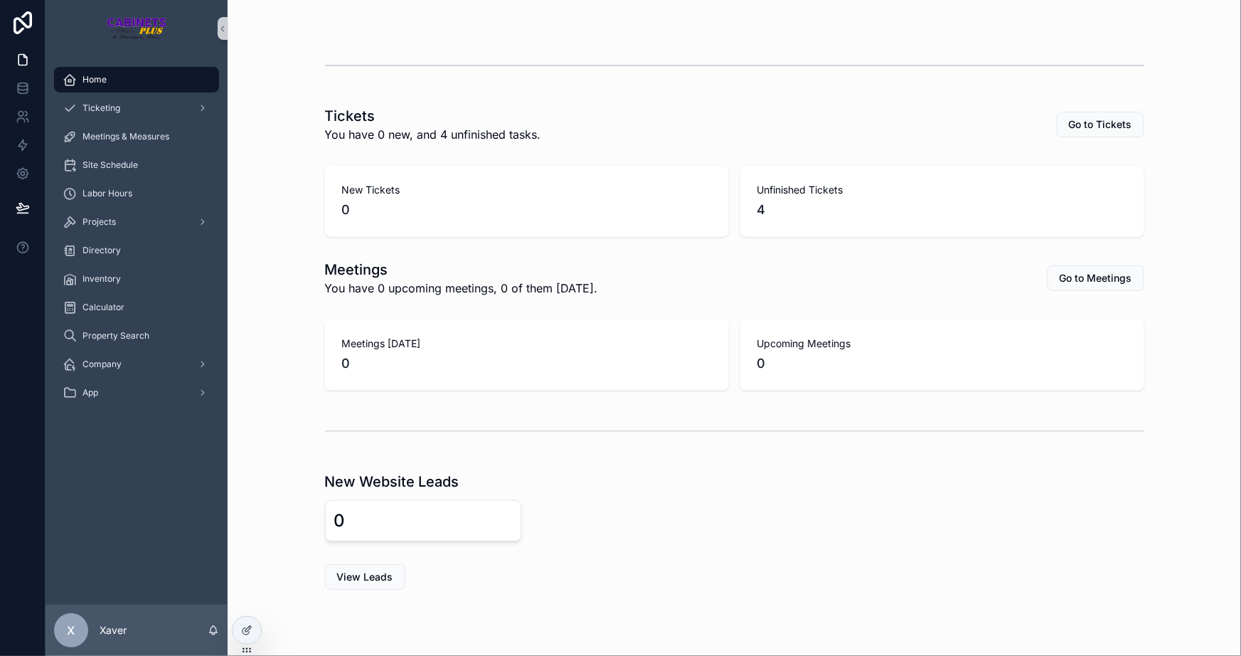
scroll to position [343, 0]
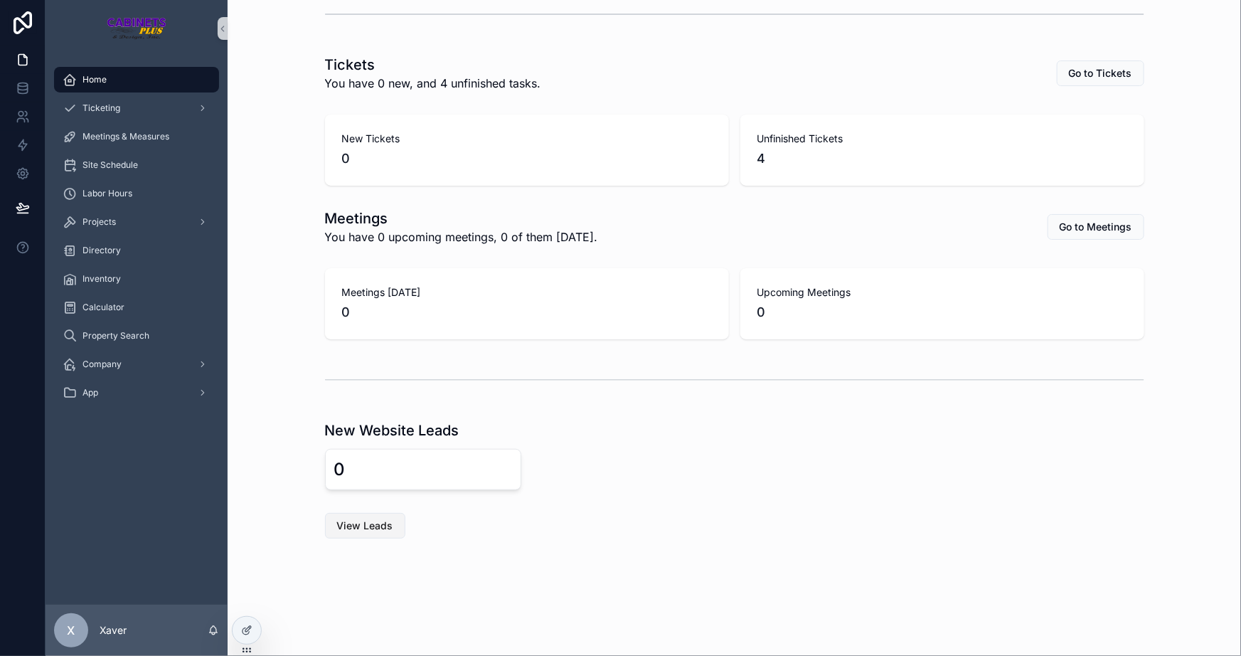
click at [360, 519] on span "View Leads" at bounding box center [365, 526] width 56 height 14
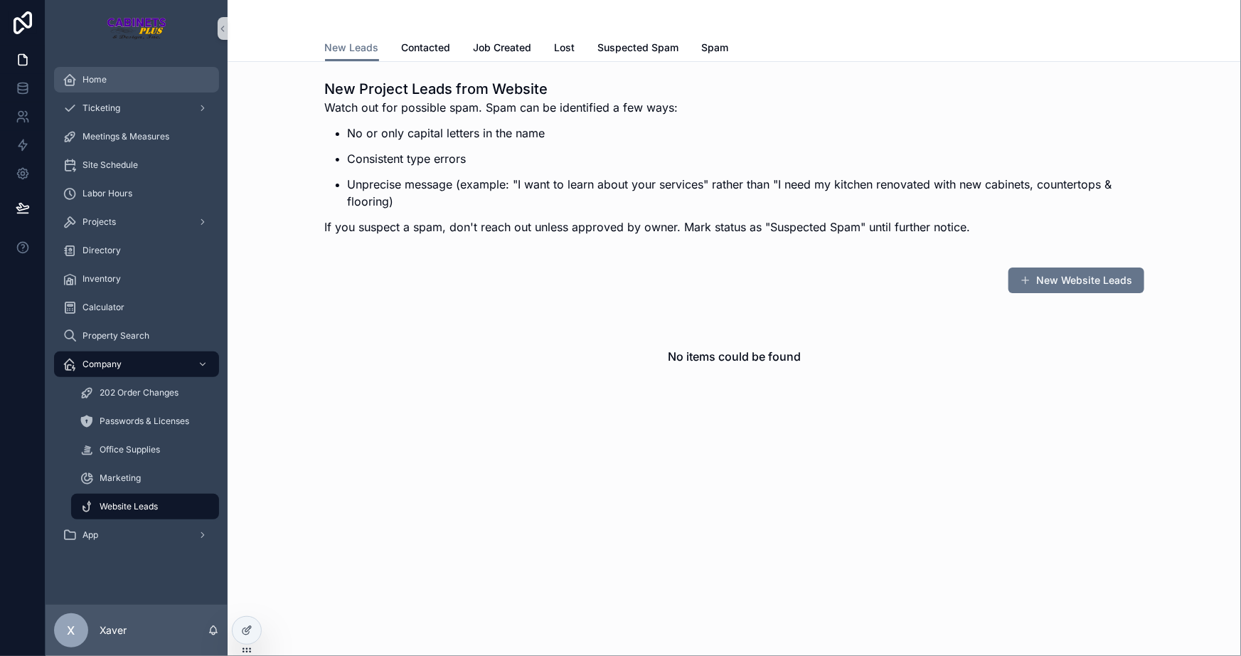
click at [92, 70] on div "Home" at bounding box center [137, 79] width 148 height 23
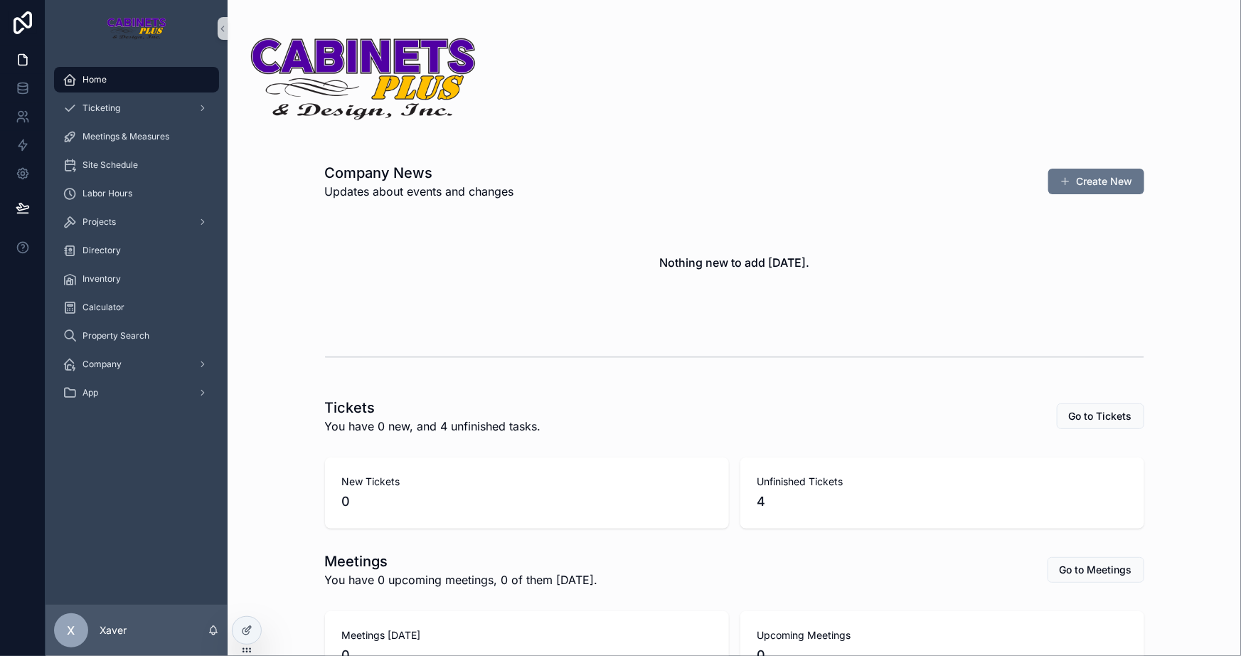
click at [341, 220] on div "Nothing new to add [DATE]." at bounding box center [735, 262] width 820 height 108
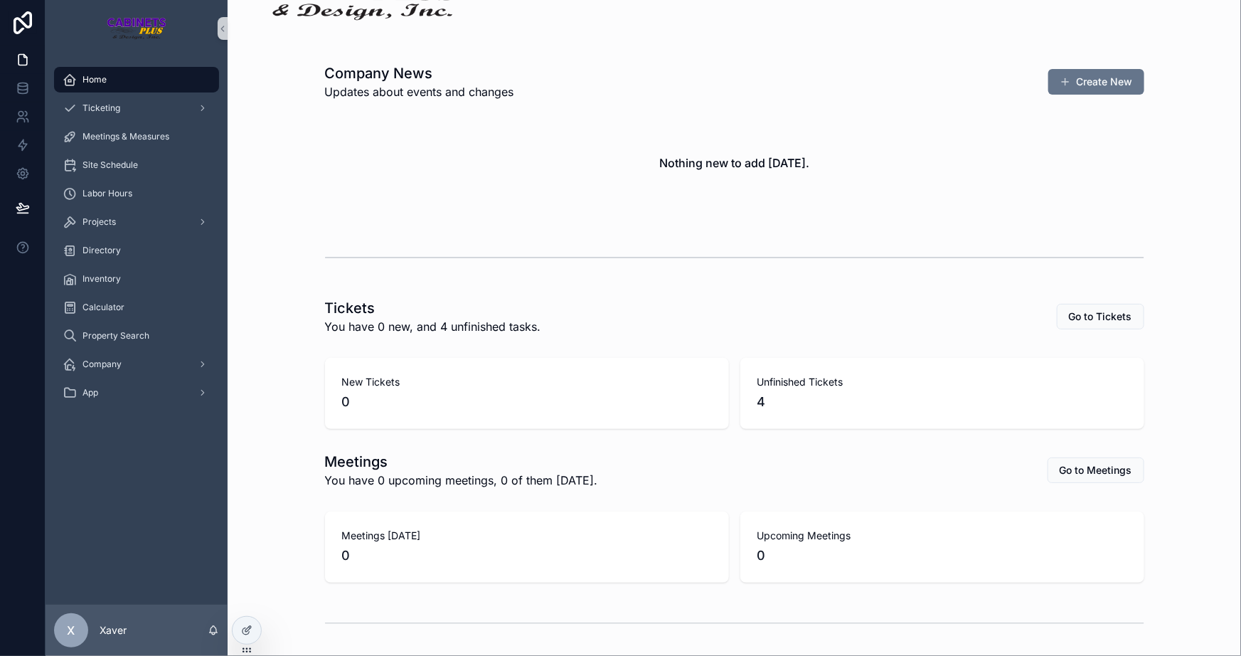
scroll to position [258, 0]
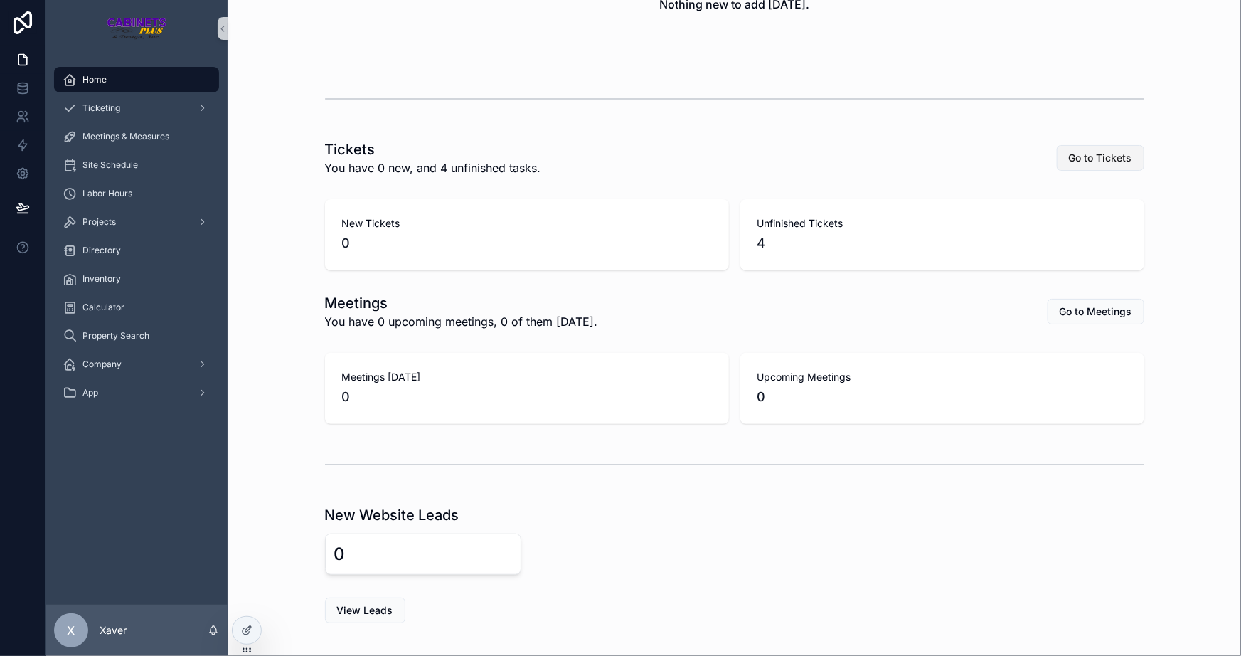
click at [1079, 145] on button "Go to Tickets" at bounding box center [1101, 158] width 88 height 26
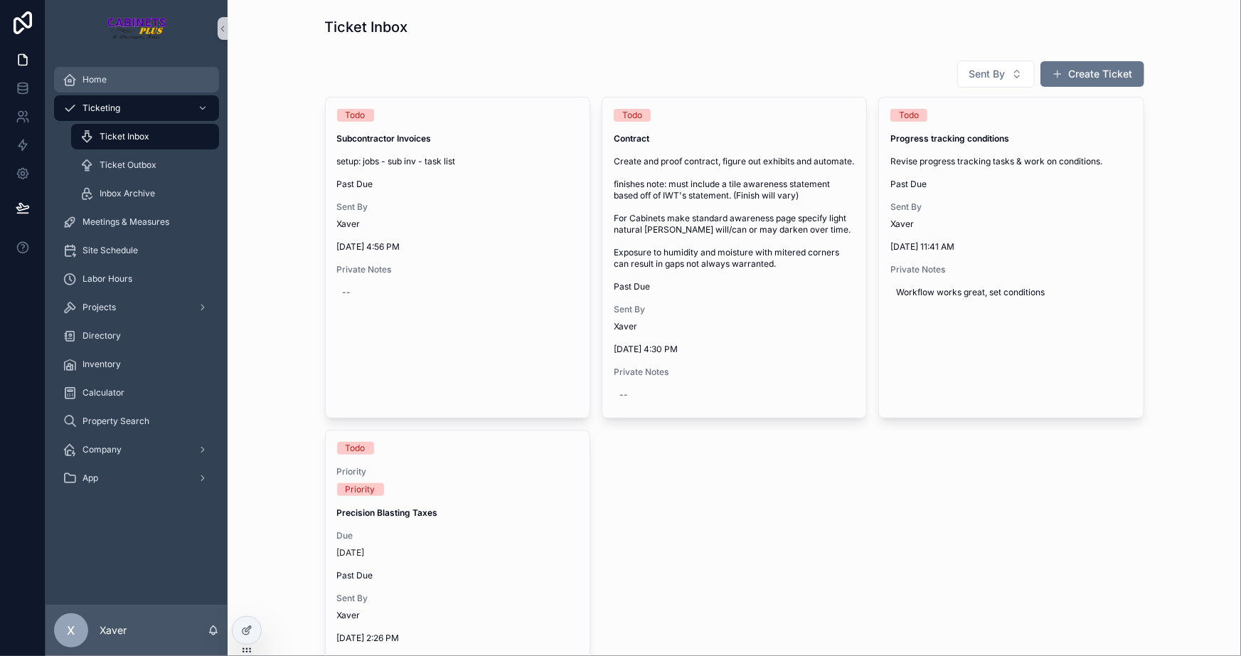
click at [100, 74] on span "Home" at bounding box center [95, 79] width 24 height 11
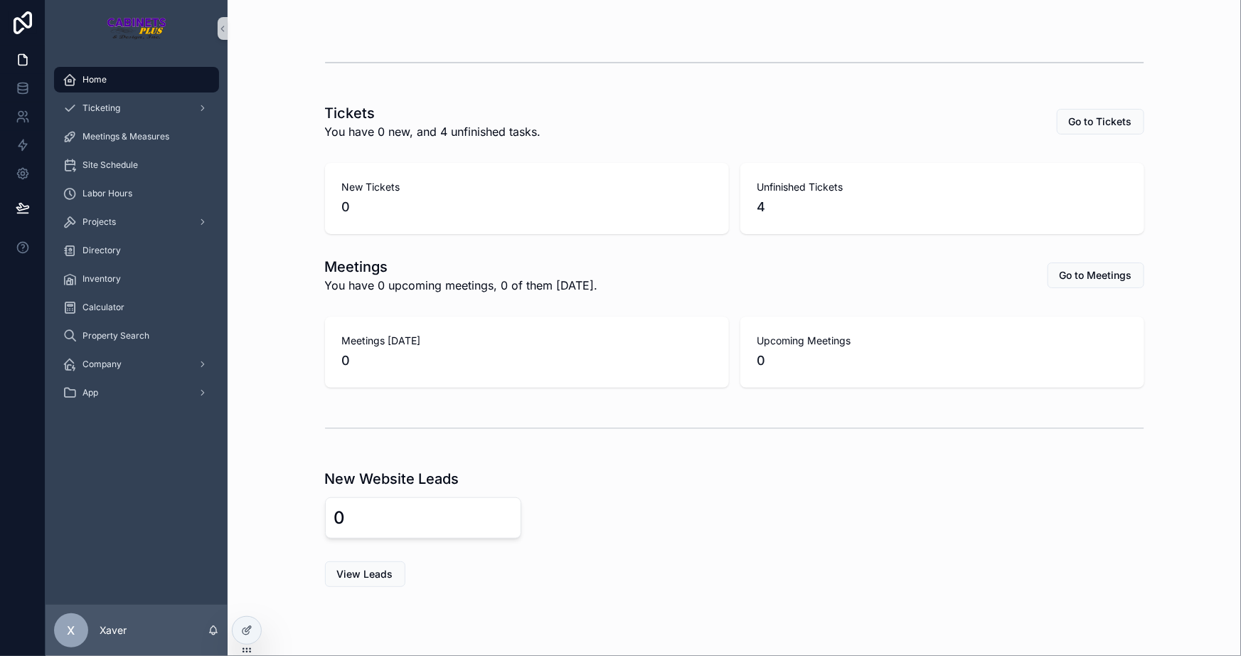
scroll to position [343, 0]
